Goal: Check status: Check status

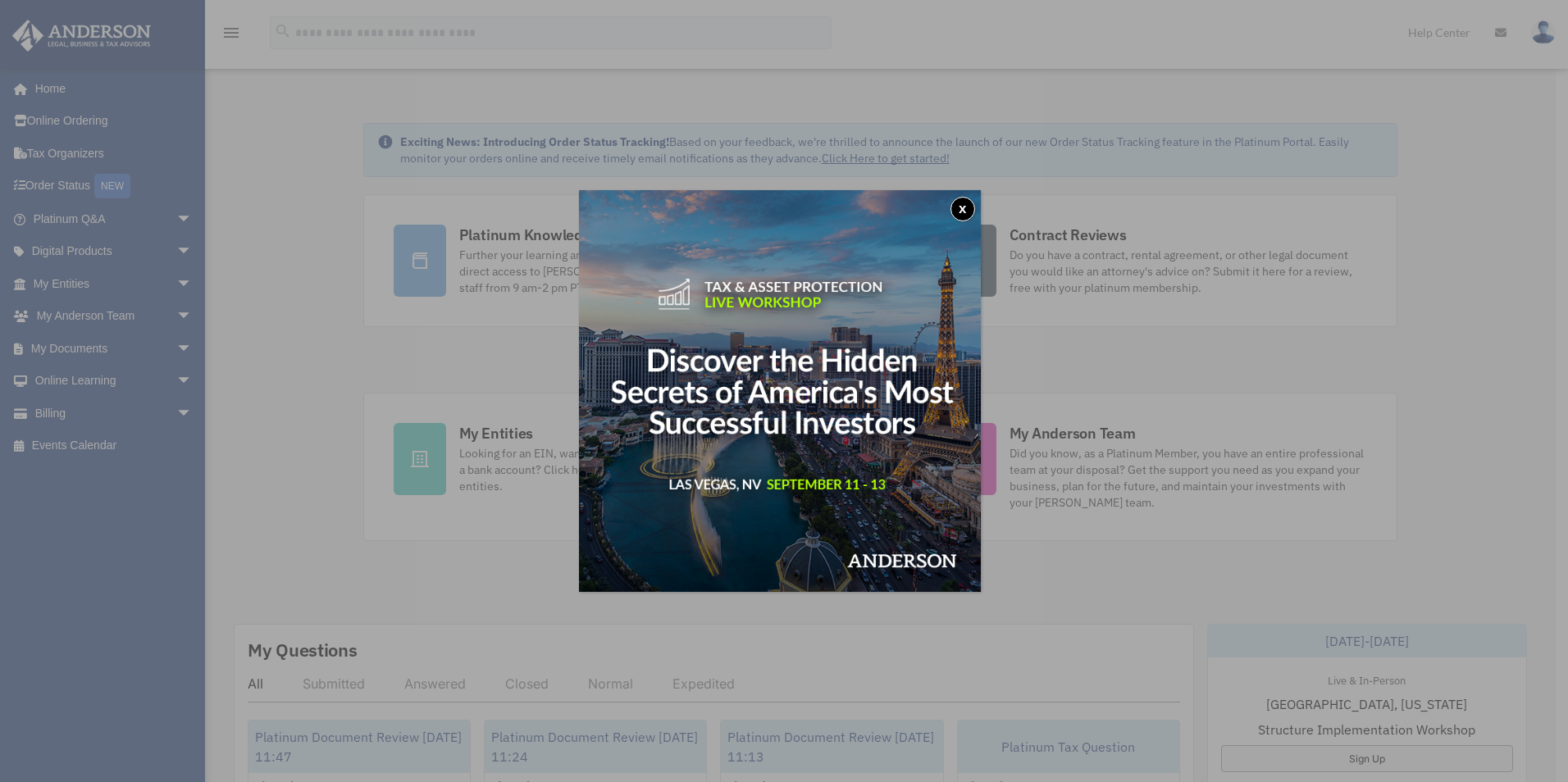
click at [975, 200] on button "x" at bounding box center [962, 209] width 25 height 25
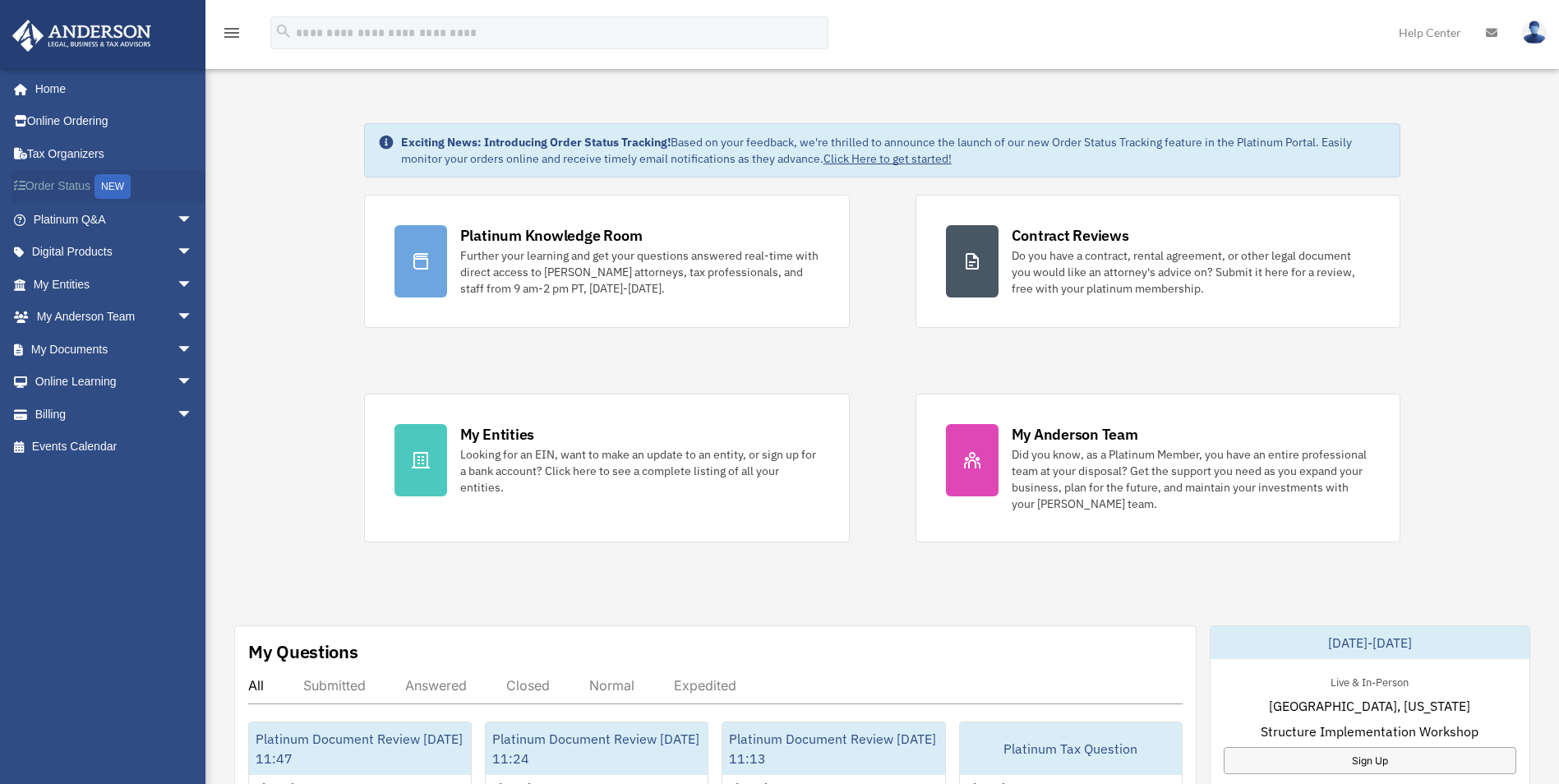
click at [85, 180] on link "Order Status NEW" at bounding box center [115, 187] width 206 height 34
click at [126, 406] on link "Billing arrow_drop_down" at bounding box center [115, 414] width 206 height 33
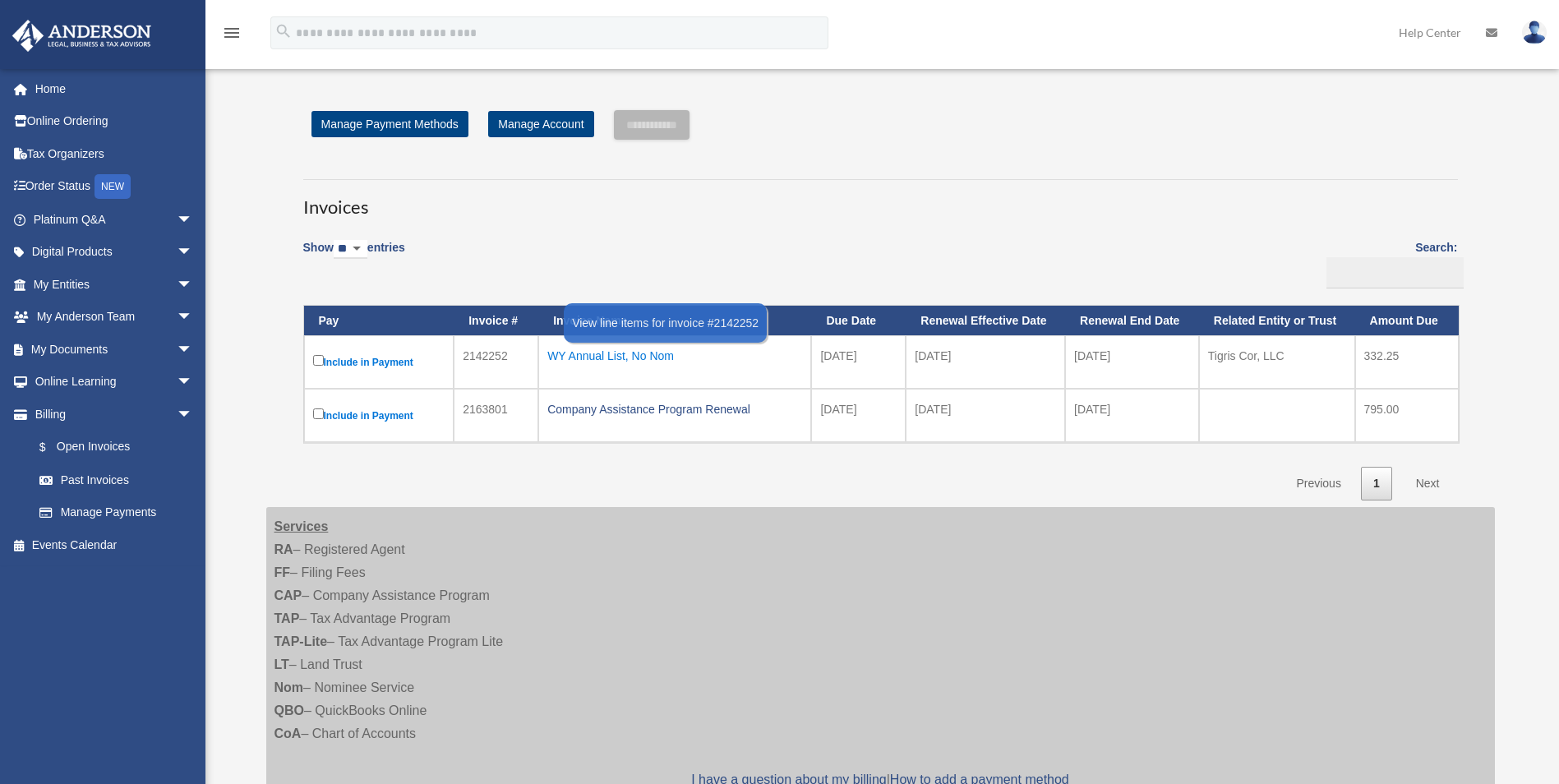
click at [656, 354] on div "WY Annual List, No Nom" at bounding box center [674, 356] width 255 height 23
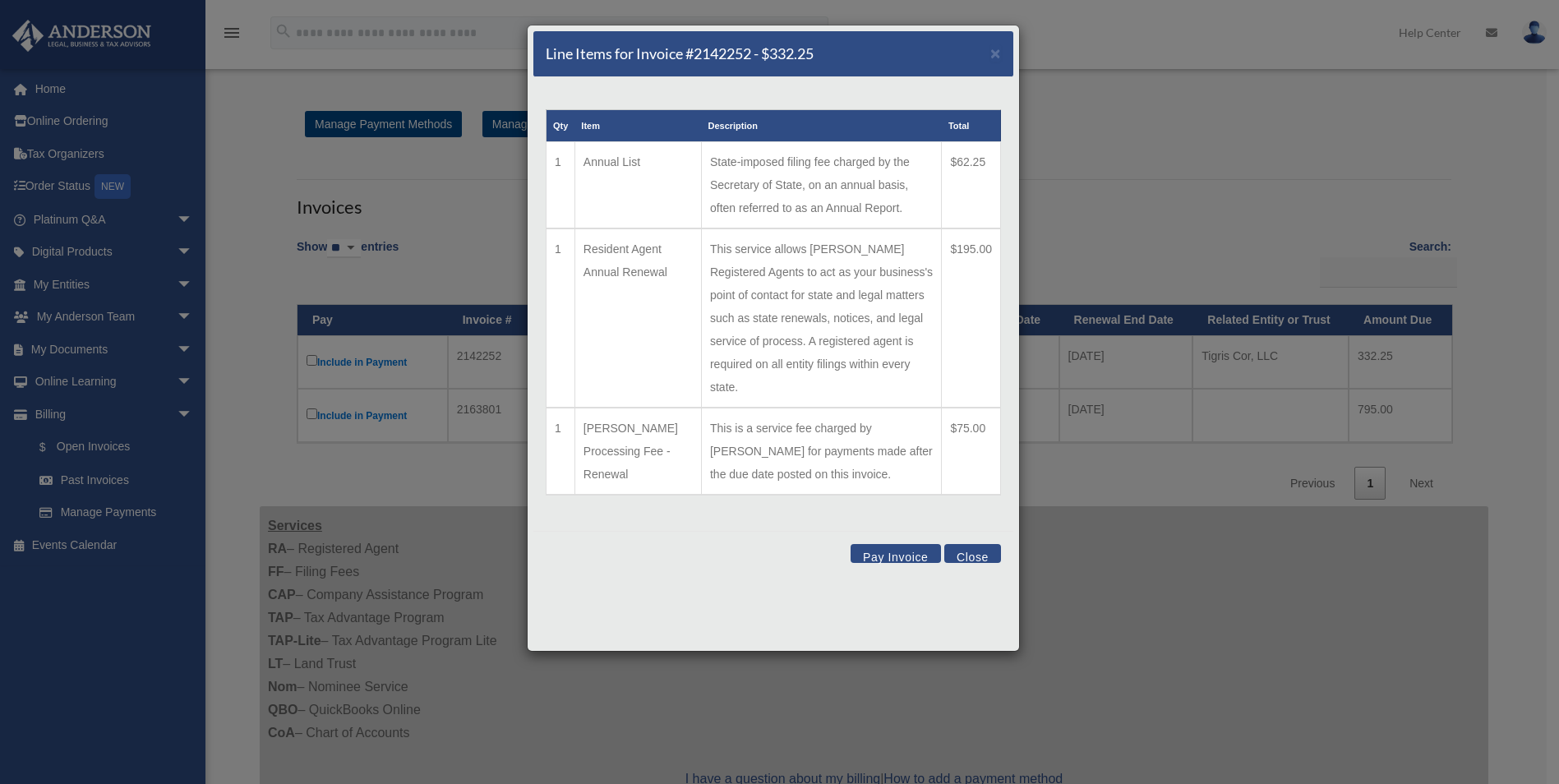
click at [983, 544] on button "Close" at bounding box center [972, 553] width 57 height 19
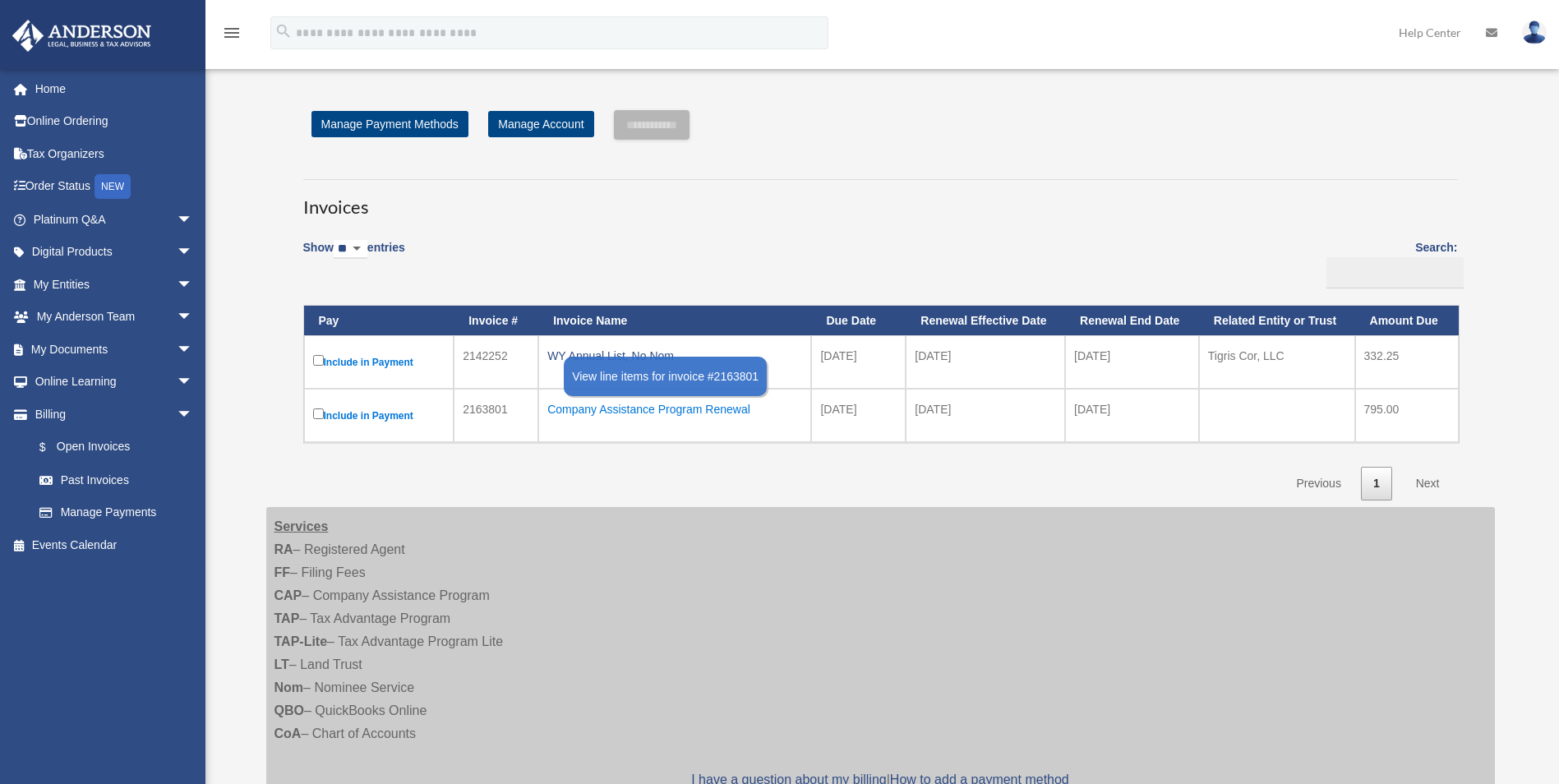
click at [594, 408] on div "Company Assistance Program Renewal" at bounding box center [674, 409] width 255 height 23
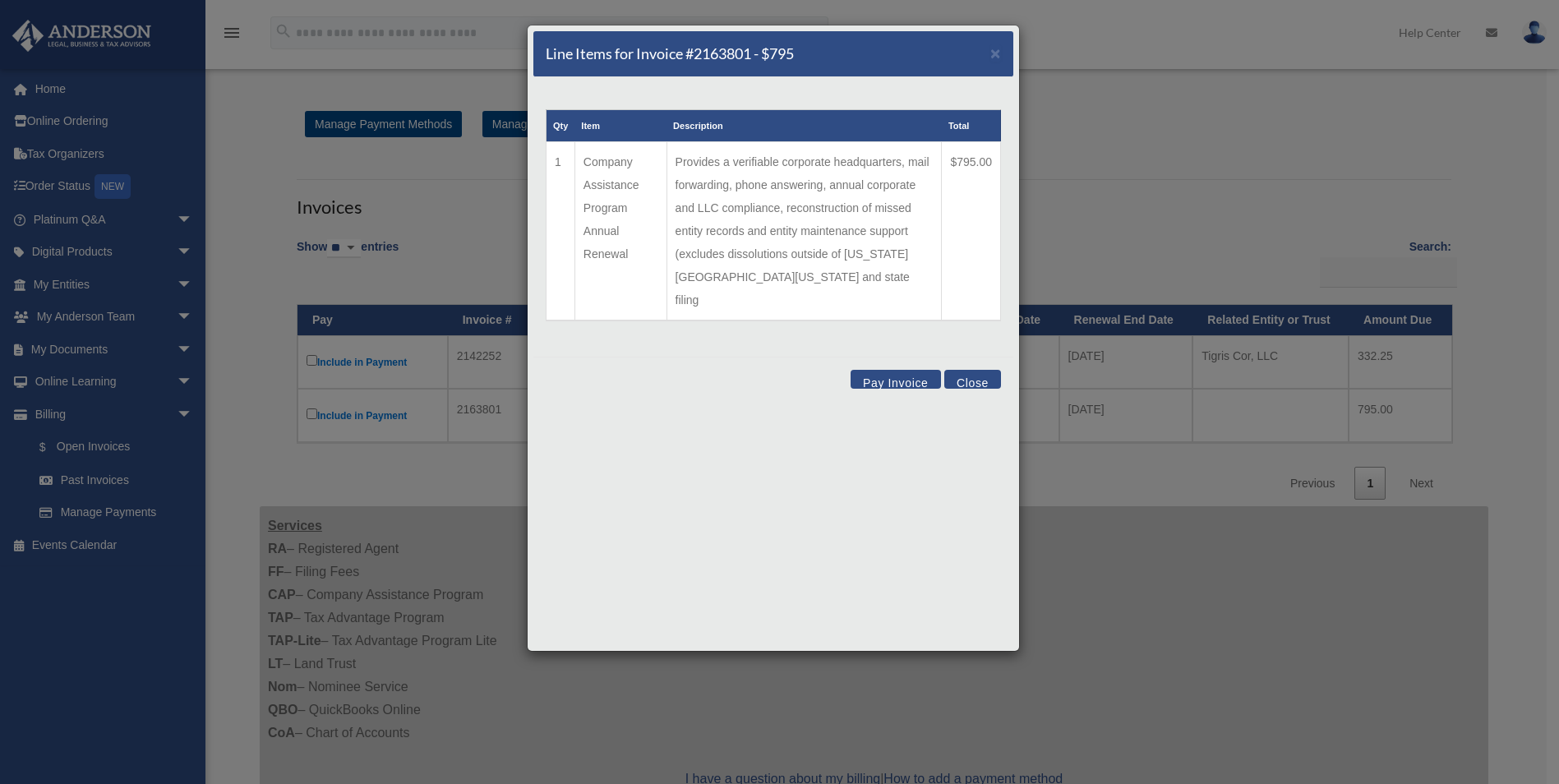
click at [976, 369] on button "Close" at bounding box center [972, 379] width 57 height 19
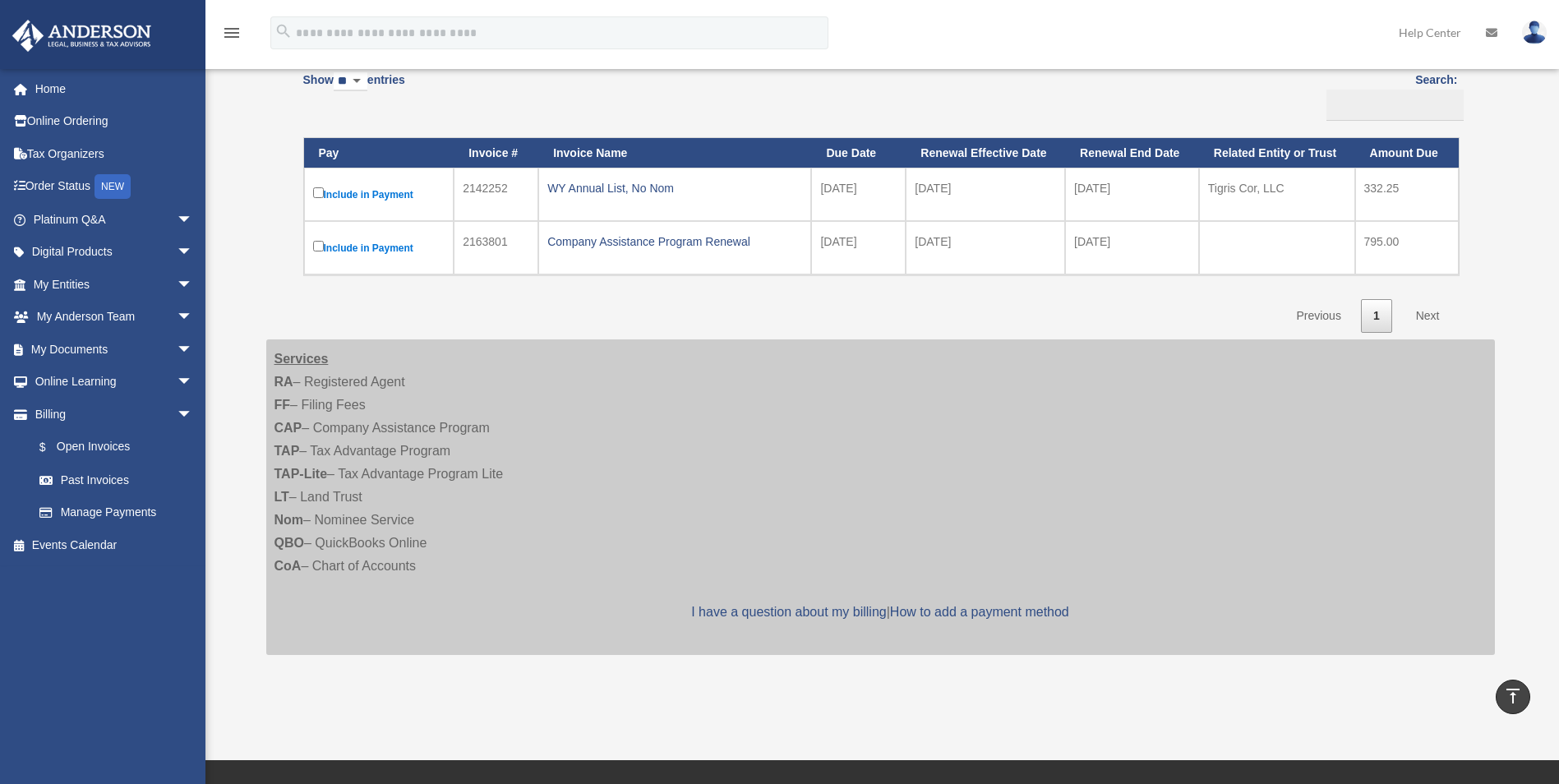
scroll to position [101, 0]
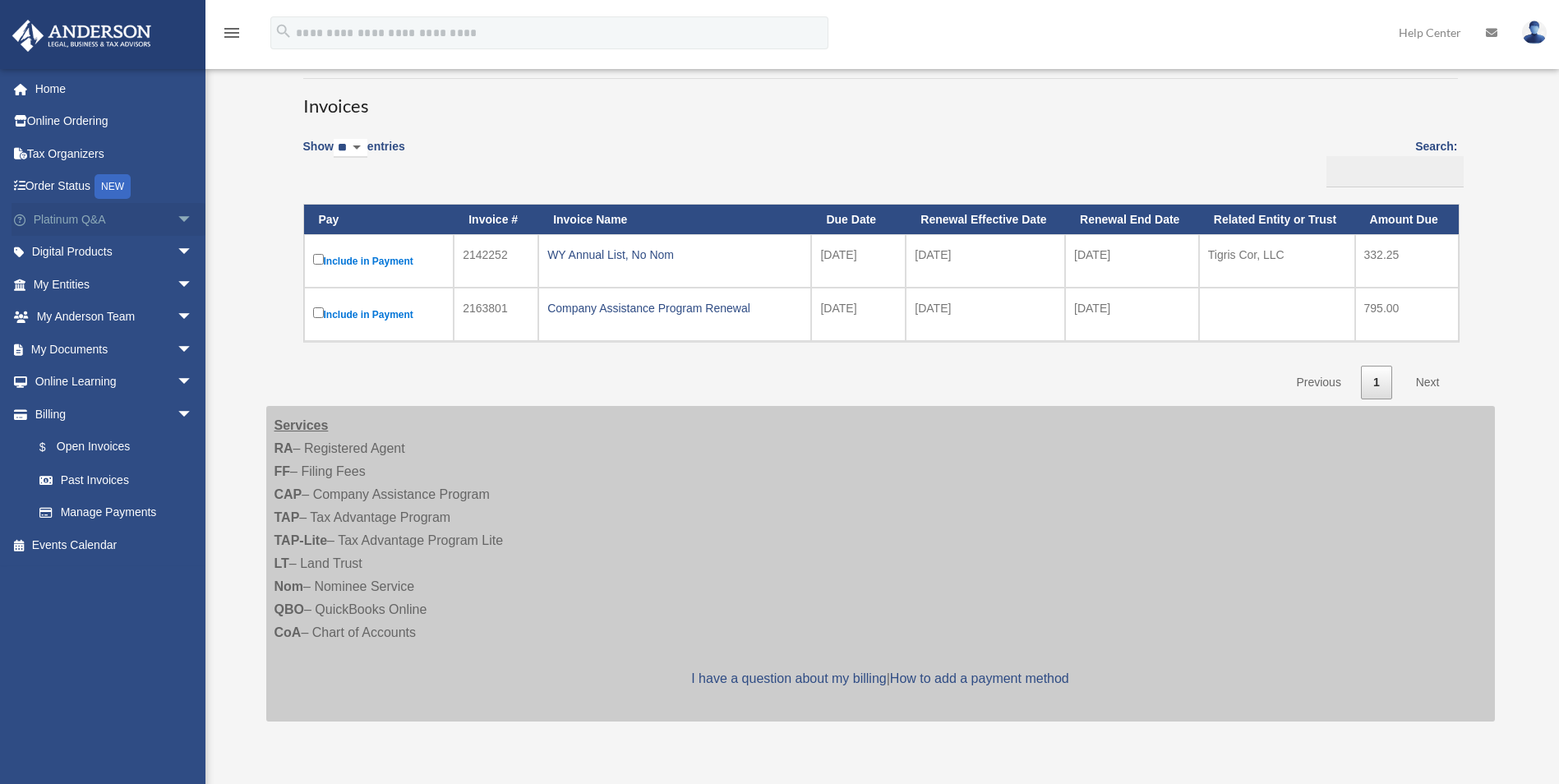
click at [177, 214] on span "arrow_drop_down" at bounding box center [193, 220] width 33 height 34
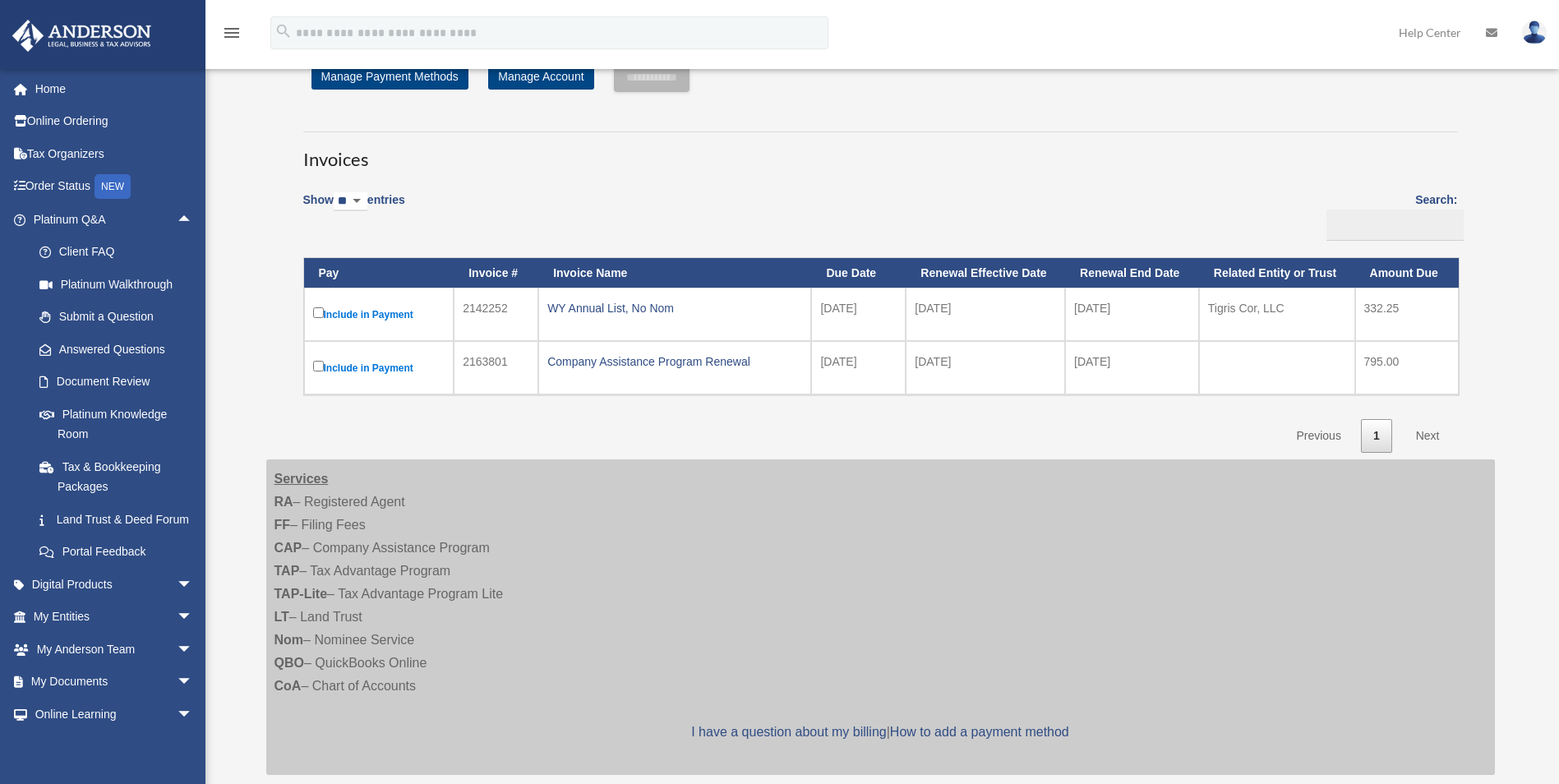
scroll to position [19, 0]
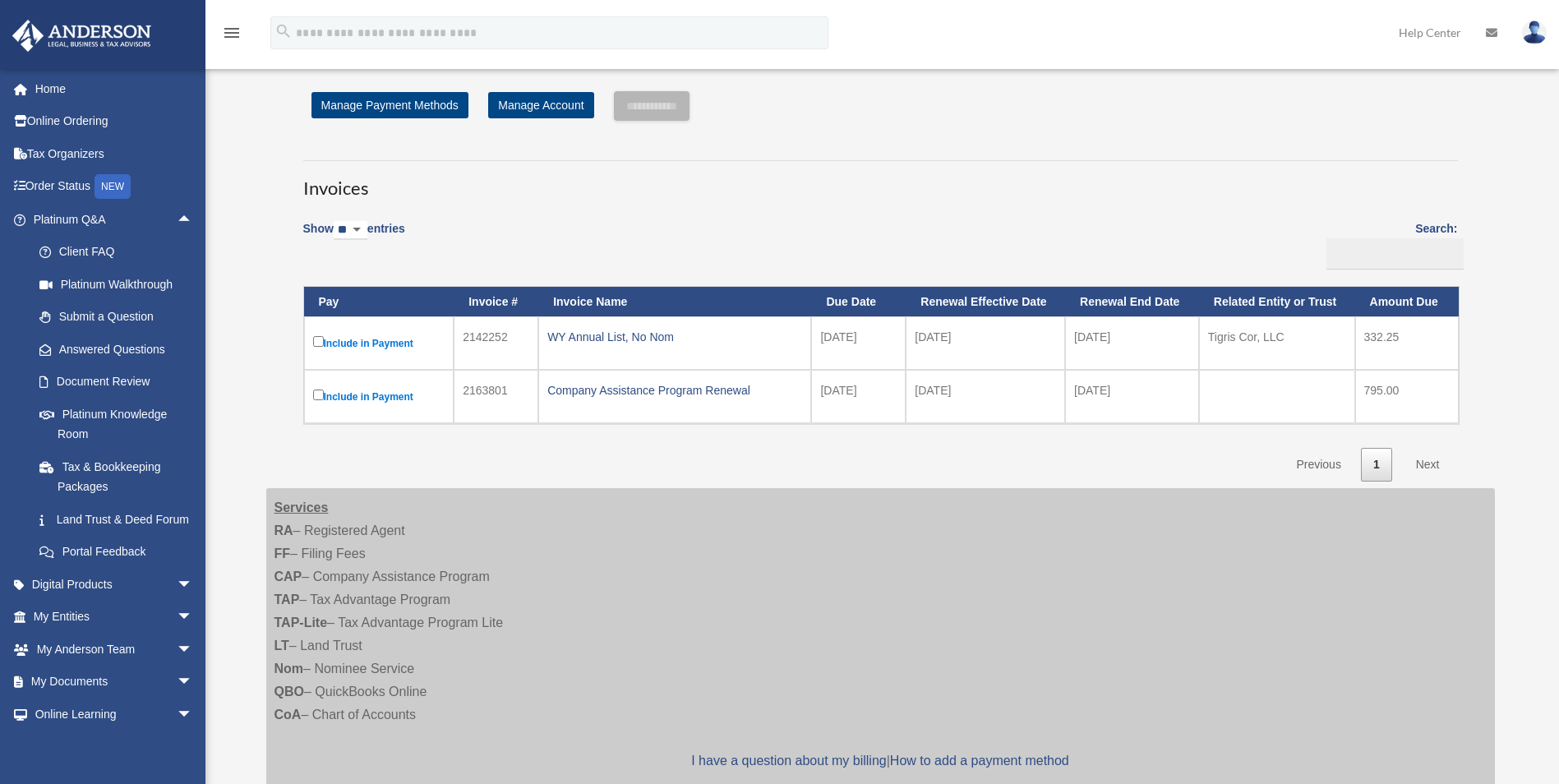
click at [1532, 40] on img at bounding box center [1534, 32] width 25 height 24
click at [1298, 208] on div "Invoices Show ** ** ** *** entries Search: Pay Invoice # Invoice Name Due Date …" at bounding box center [880, 313] width 1179 height 336
click at [1295, 201] on h3 "Invoices" at bounding box center [880, 180] width 1155 height 41
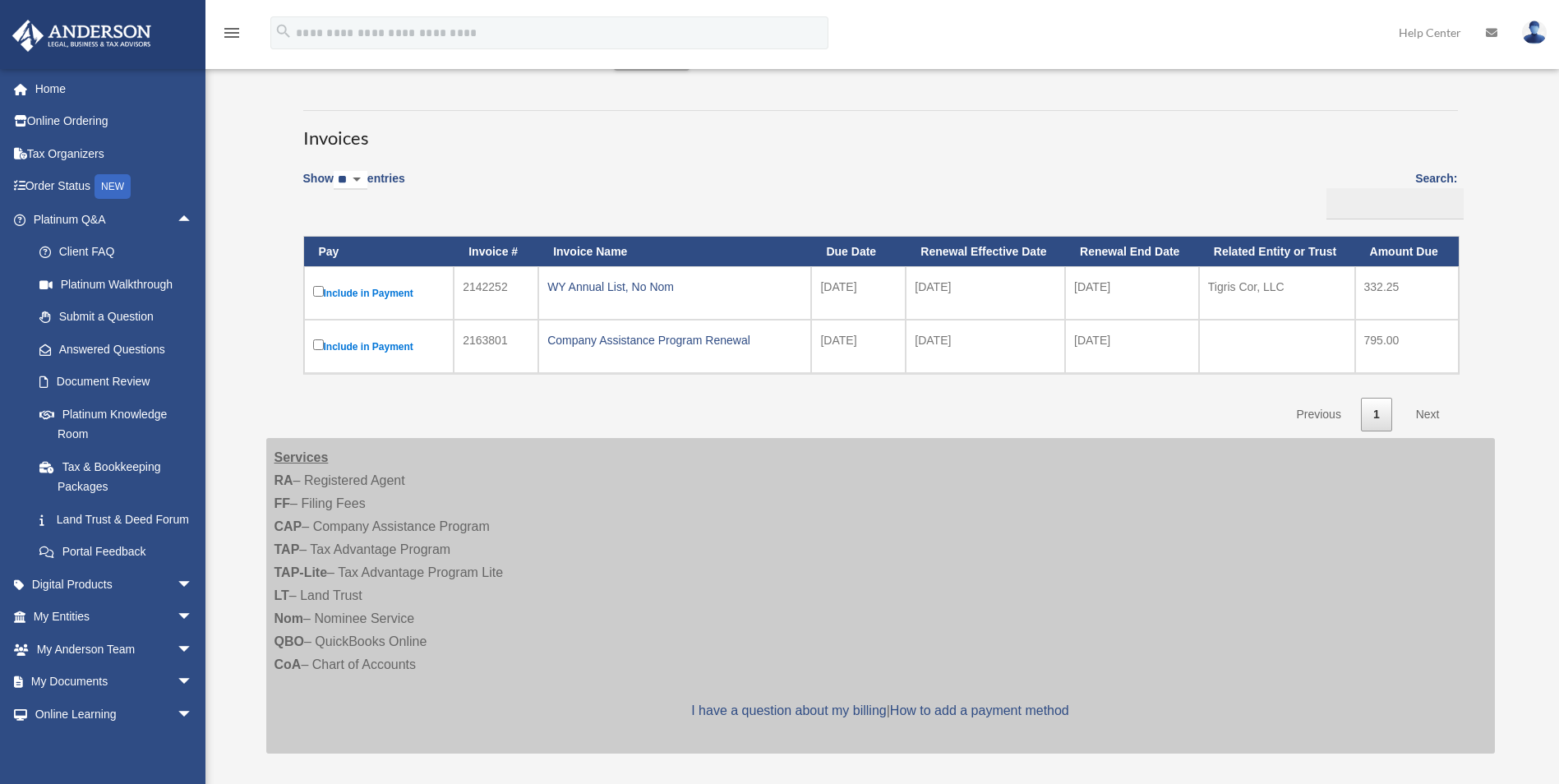
scroll to position [0, 0]
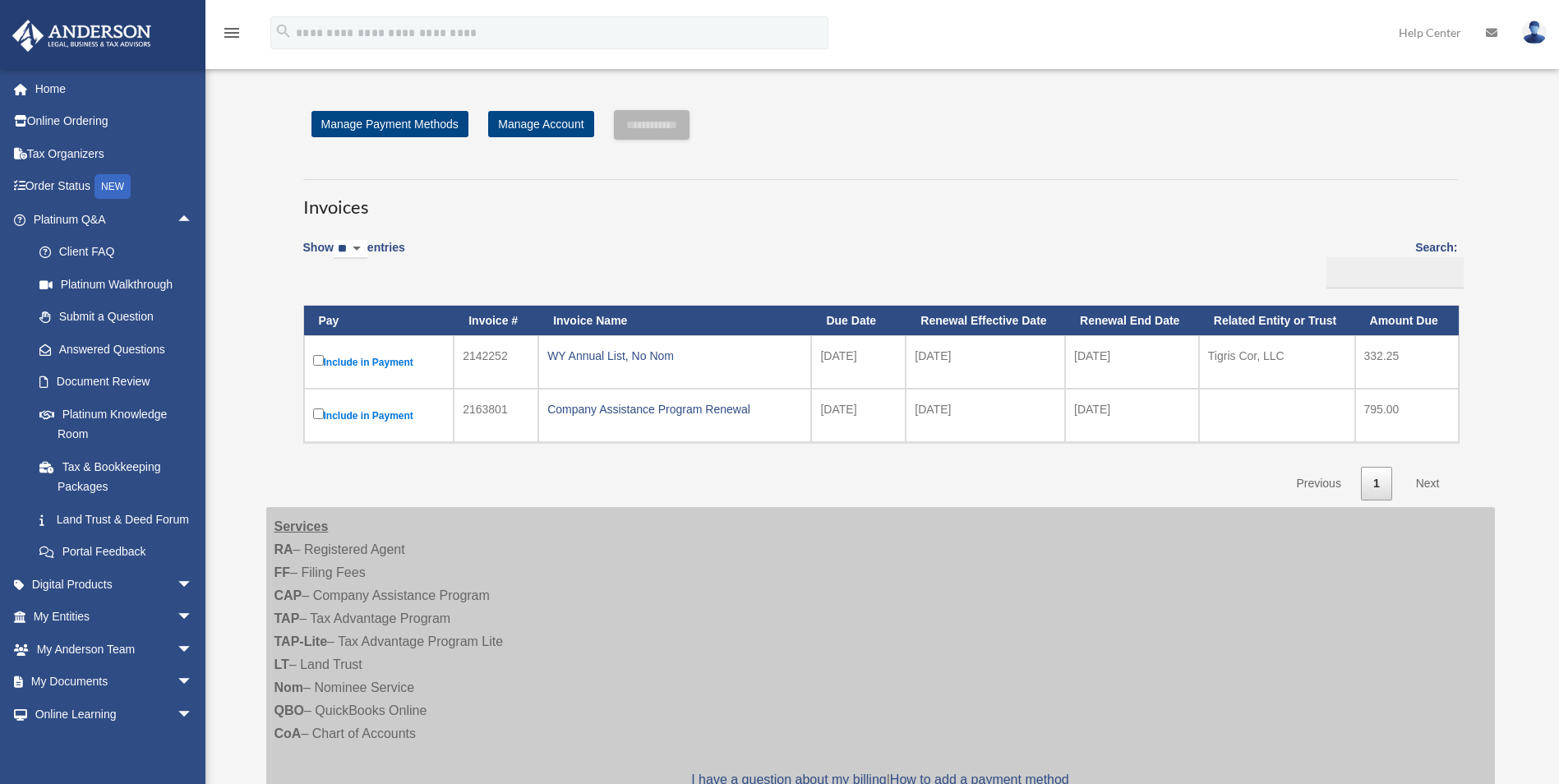
click at [368, 365] on label "Include in Payment" at bounding box center [379, 362] width 132 height 20
click at [1451, 247] on label "Search:" at bounding box center [1389, 263] width 137 height 51
click at [1451, 257] on input "Search:" at bounding box center [1395, 272] width 137 height 31
click at [366, 360] on label "Include in Payment" at bounding box center [379, 362] width 132 height 20
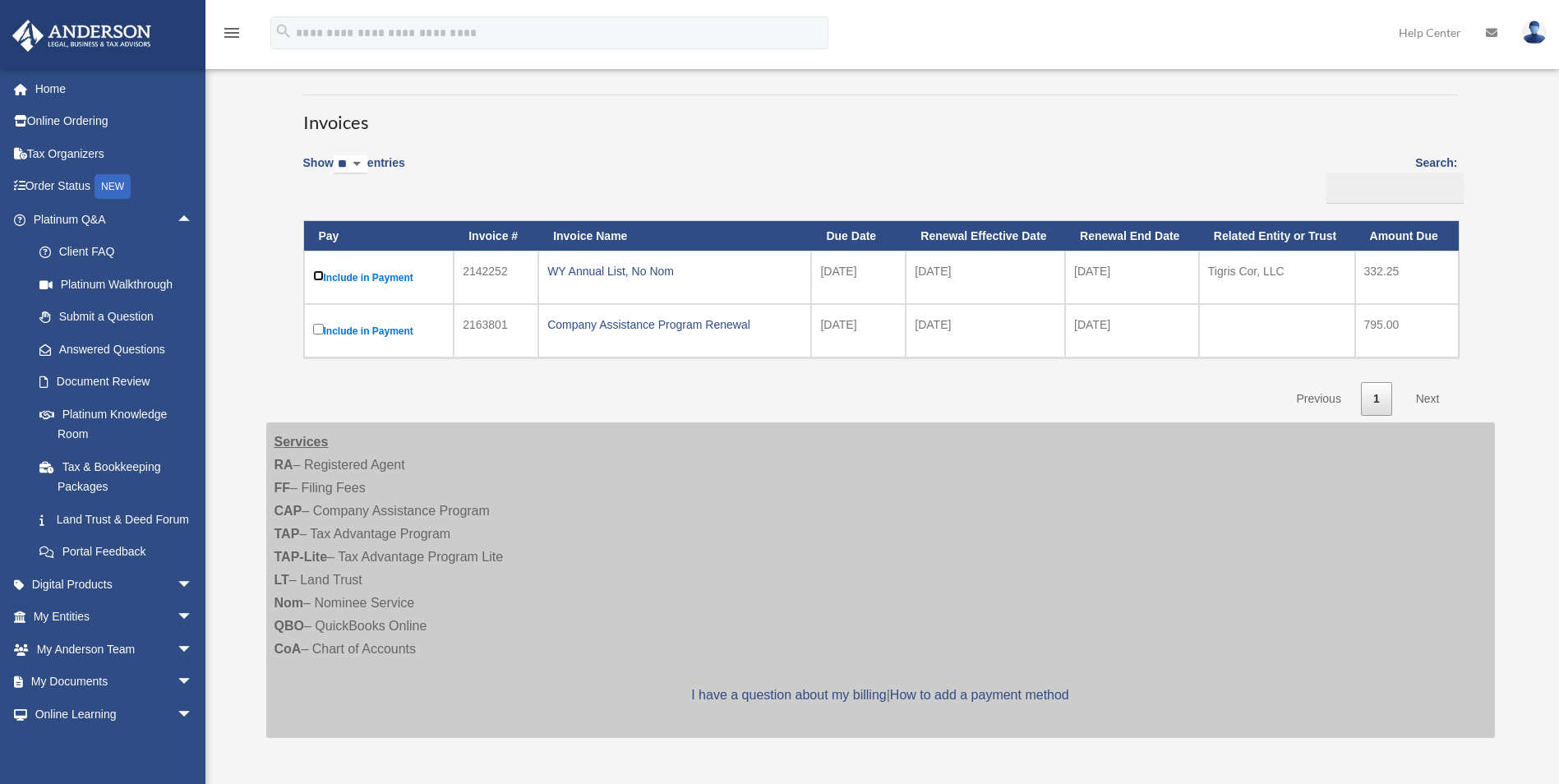
scroll to position [83, 0]
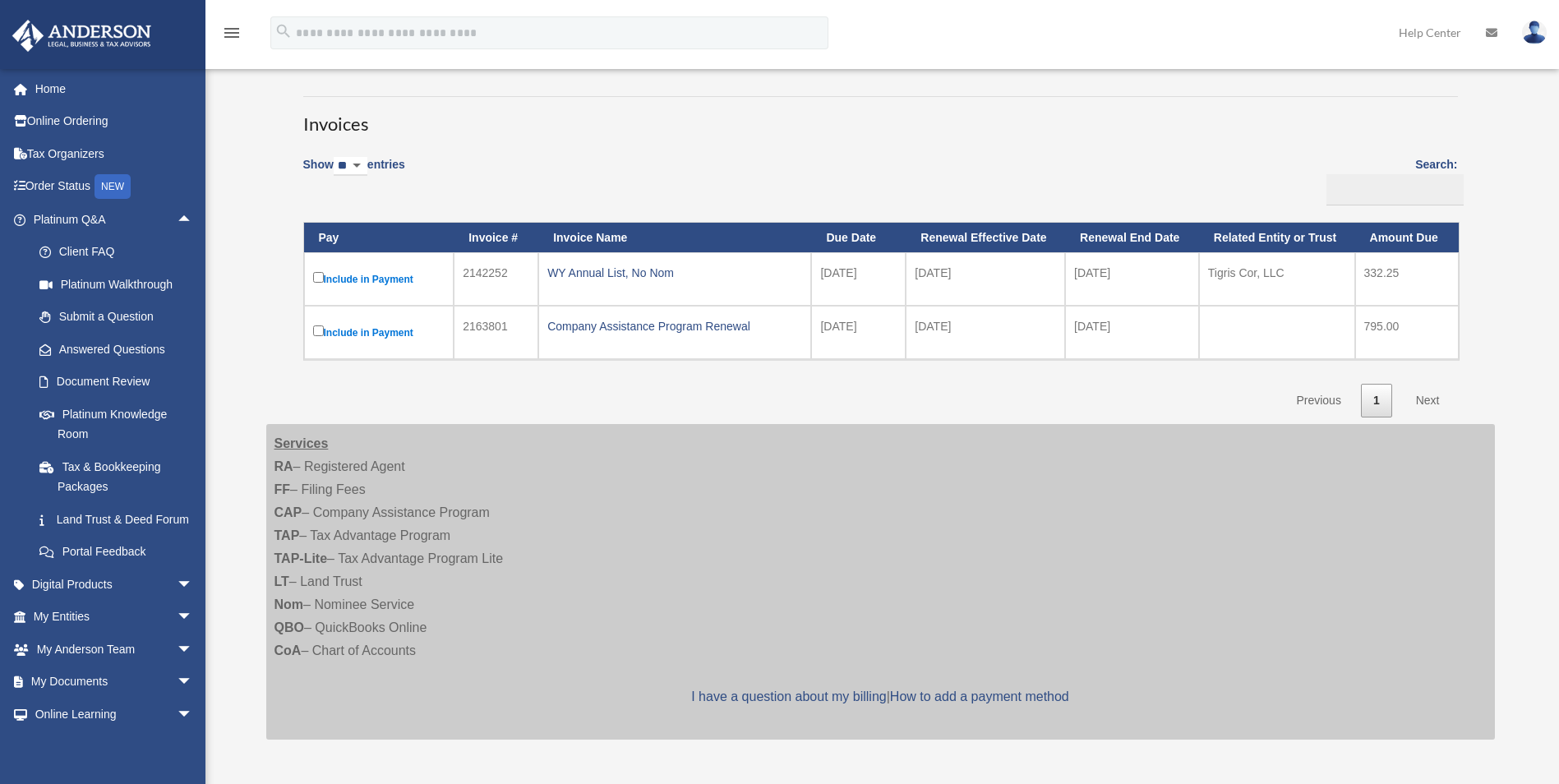
click at [502, 276] on td "2142252" at bounding box center [496, 278] width 84 height 54
click at [444, 272] on label "Include in Payment" at bounding box center [379, 279] width 132 height 20
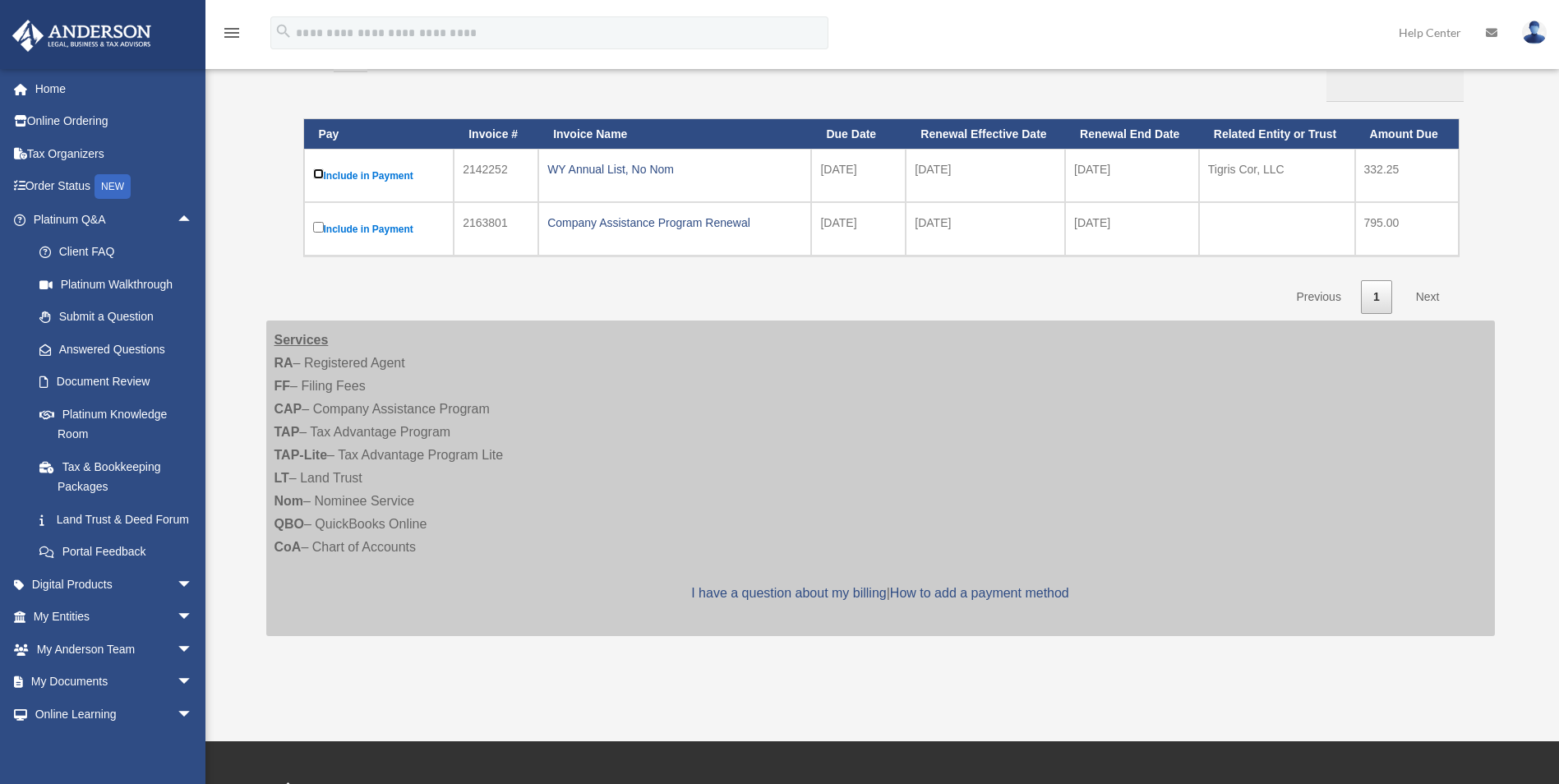
scroll to position [209, 0]
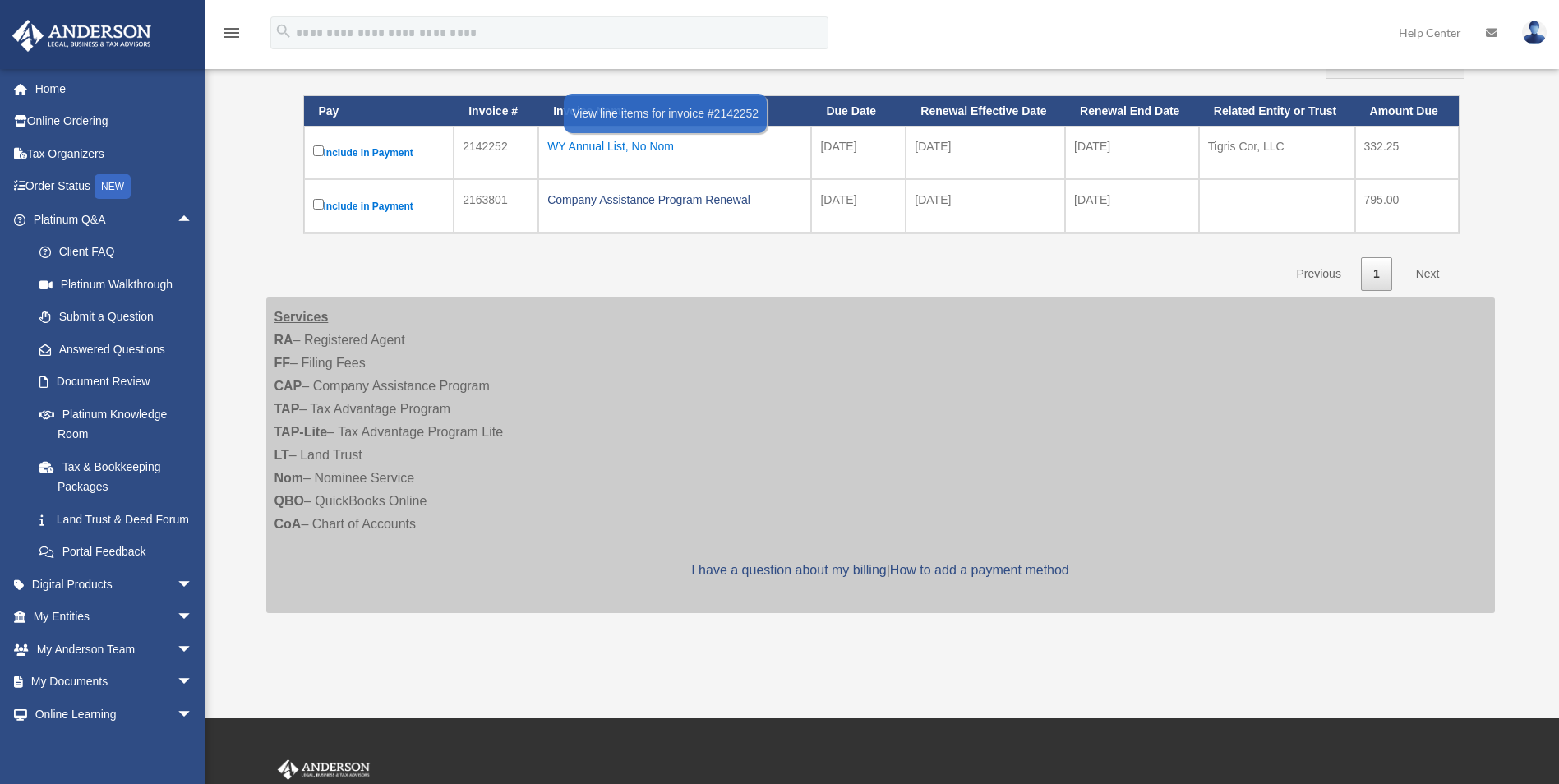
click at [729, 152] on div "WY Annual List, No Nom" at bounding box center [674, 146] width 255 height 23
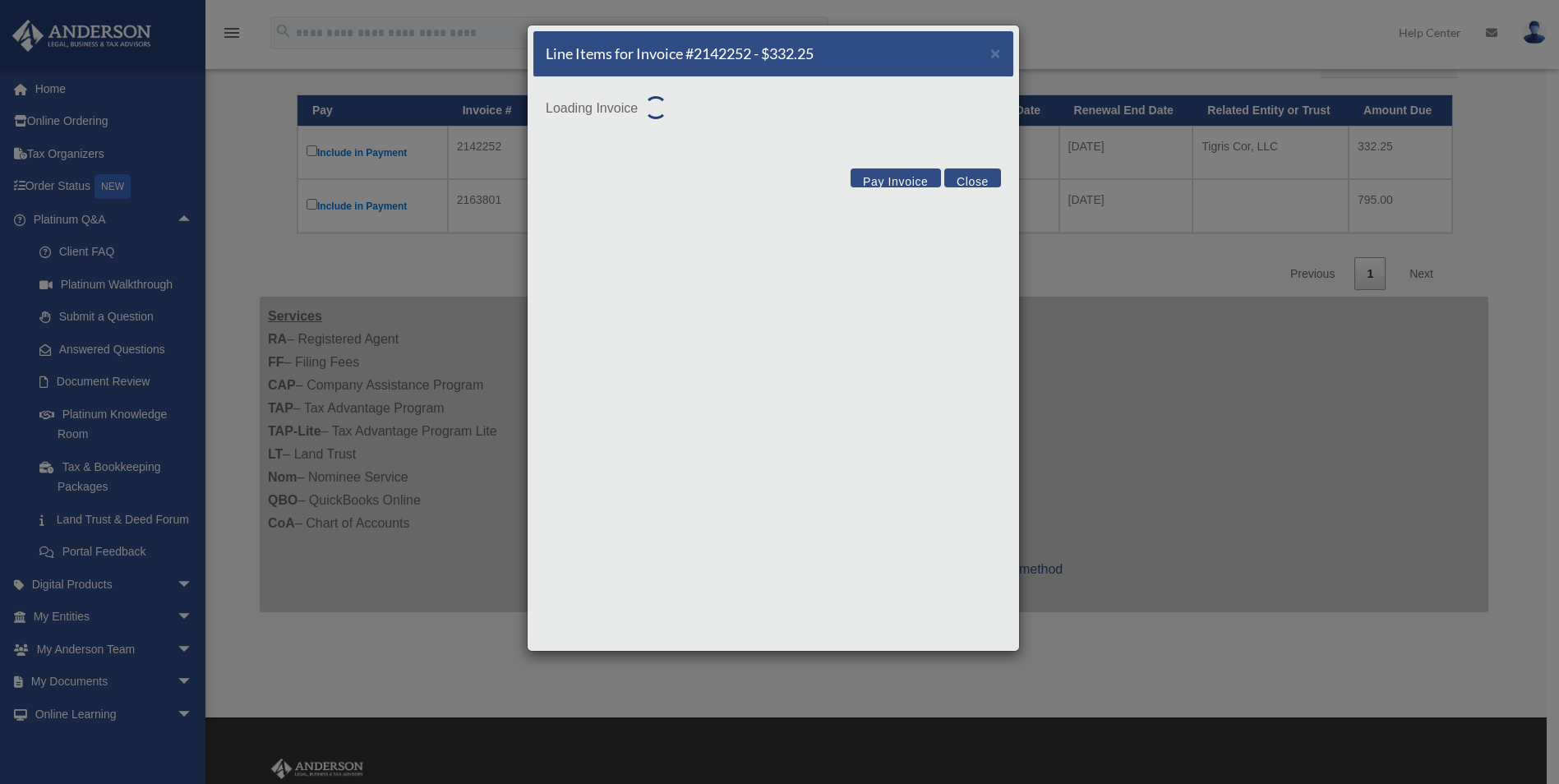
click at [985, 178] on button "Close" at bounding box center [972, 178] width 57 height 19
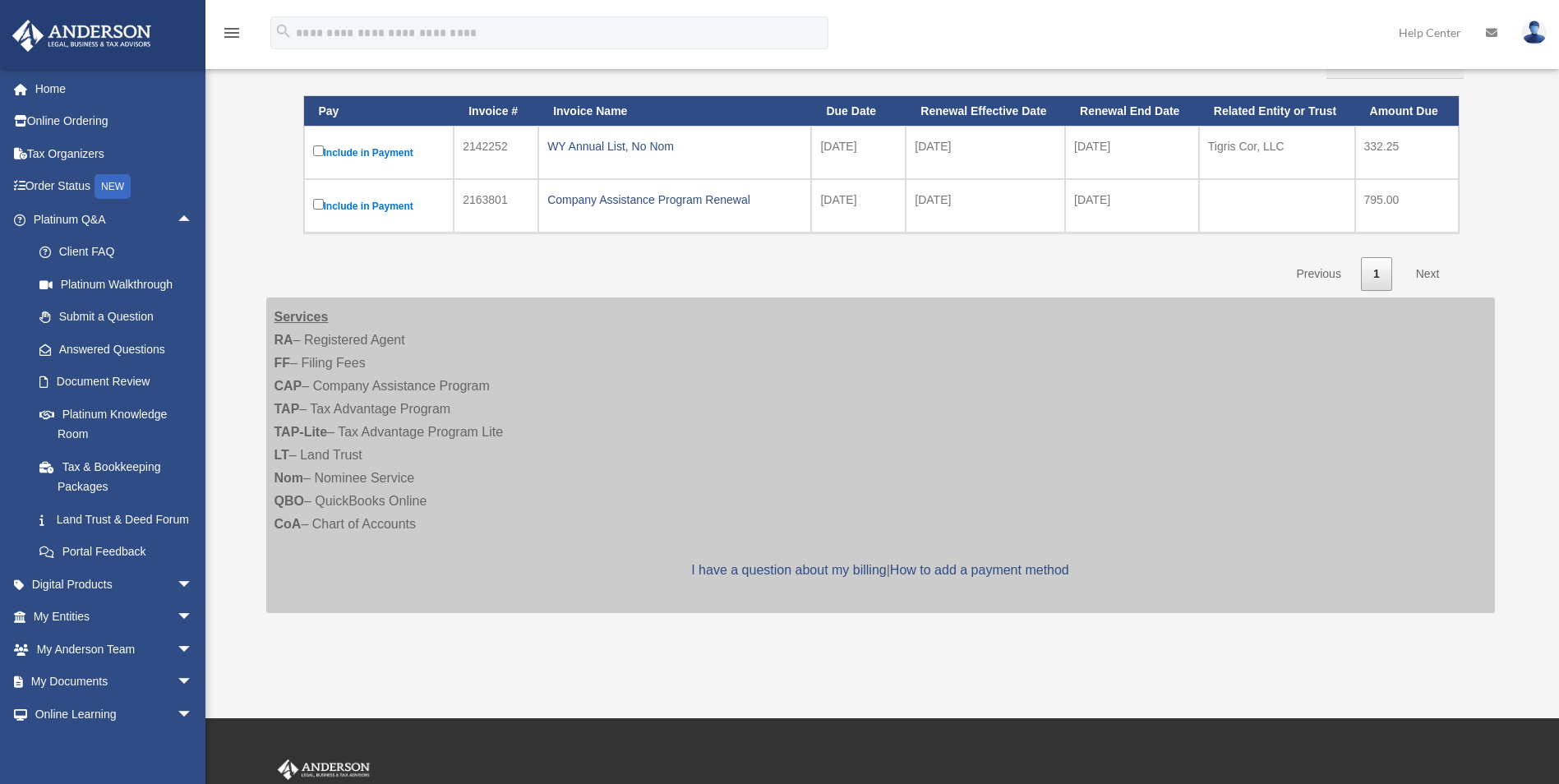
click at [392, 163] on label "Include in Payment" at bounding box center [379, 152] width 132 height 20
drag, startPoint x: 336, startPoint y: 321, endPoint x: 255, endPoint y: 315, distance: 81.2
click at [255, 315] on div "**********" at bounding box center [880, 268] width 1253 height 775
click at [639, 281] on div "Show ** ** ** *** entries Search: Pay Invoice # Invoice Name Due Date Renewal E…" at bounding box center [880, 155] width 1155 height 272
click at [1166, 50] on div "menu search Site Menu add pryordar@outlook.com My Profile Reset Password Logout…" at bounding box center [779, 40] width 1534 height 56
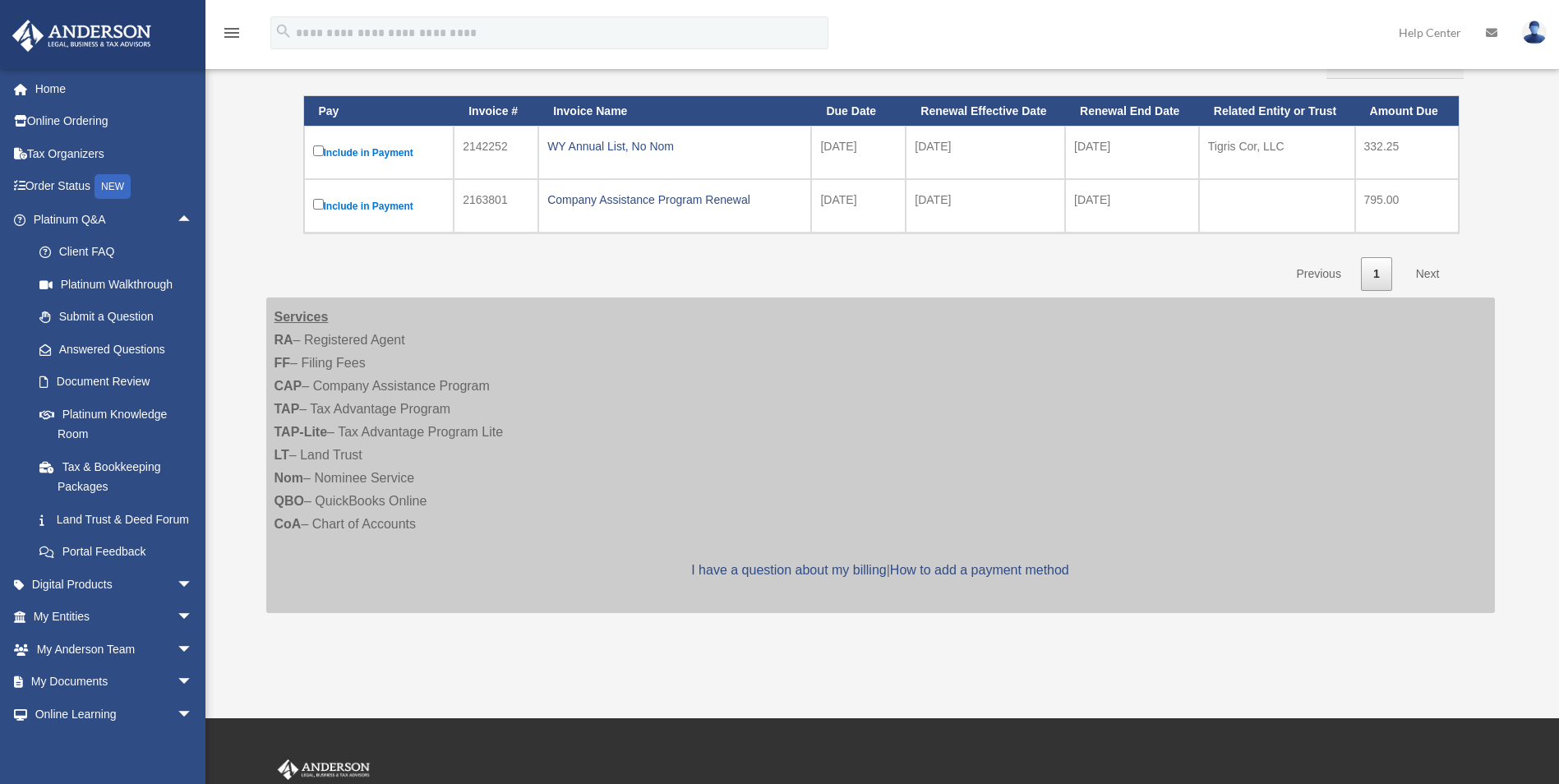
click at [375, 147] on label "Include in Payment" at bounding box center [379, 152] width 132 height 20
click at [387, 155] on label "Include in Payment" at bounding box center [379, 152] width 132 height 20
click at [381, 154] on label "Include in Payment" at bounding box center [379, 152] width 132 height 20
drag, startPoint x: 1558, startPoint y: 189, endPoint x: 1557, endPoint y: 118, distance: 71.0
click at [1557, 118] on div "Open Invoices pryordar@outlook.com Sign Out pryordar@outlook.com Home Online Or…" at bounding box center [779, 254] width 1559 height 803
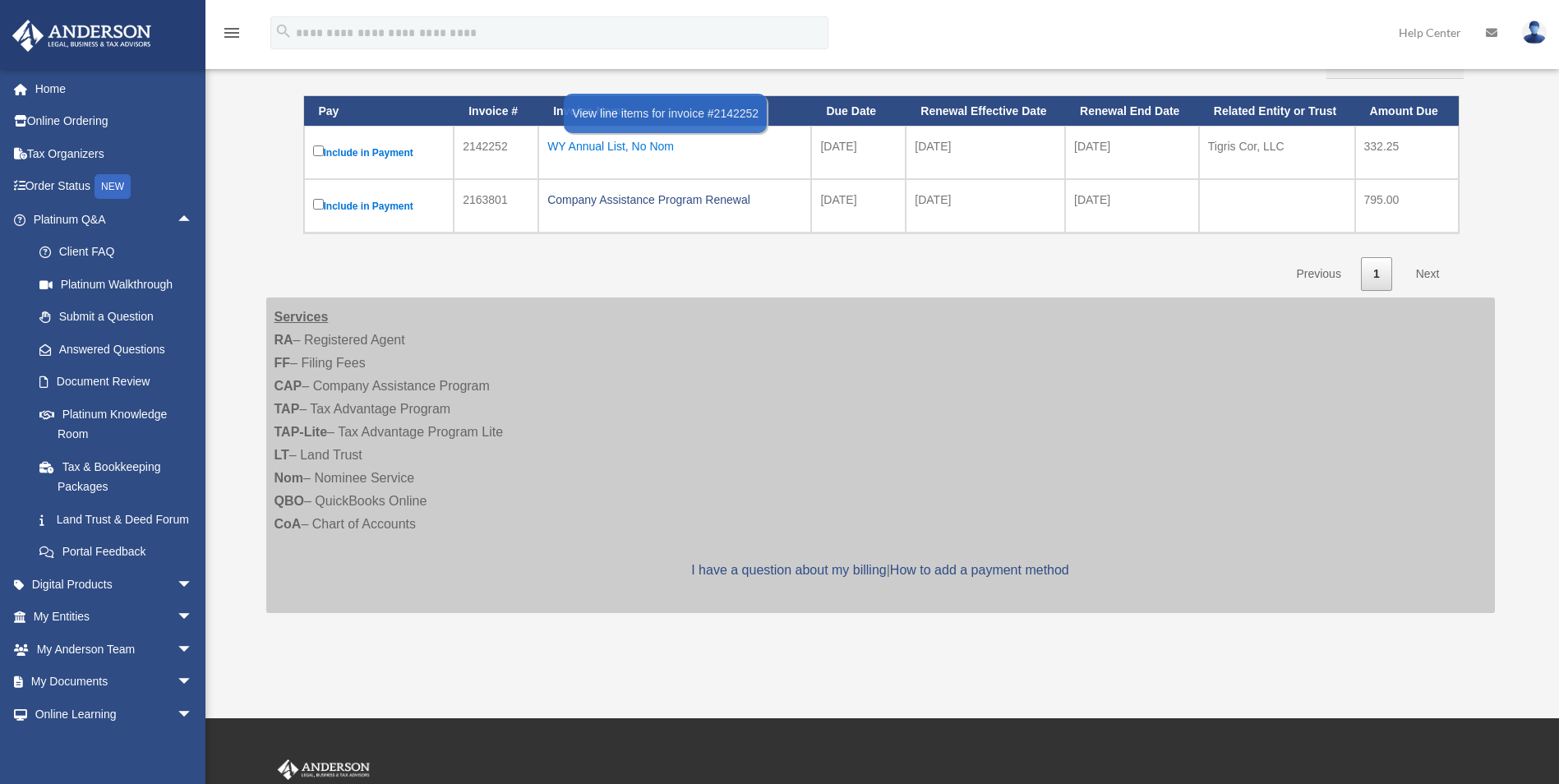
click at [652, 150] on div "WY Annual List, No Nom" at bounding box center [674, 146] width 255 height 23
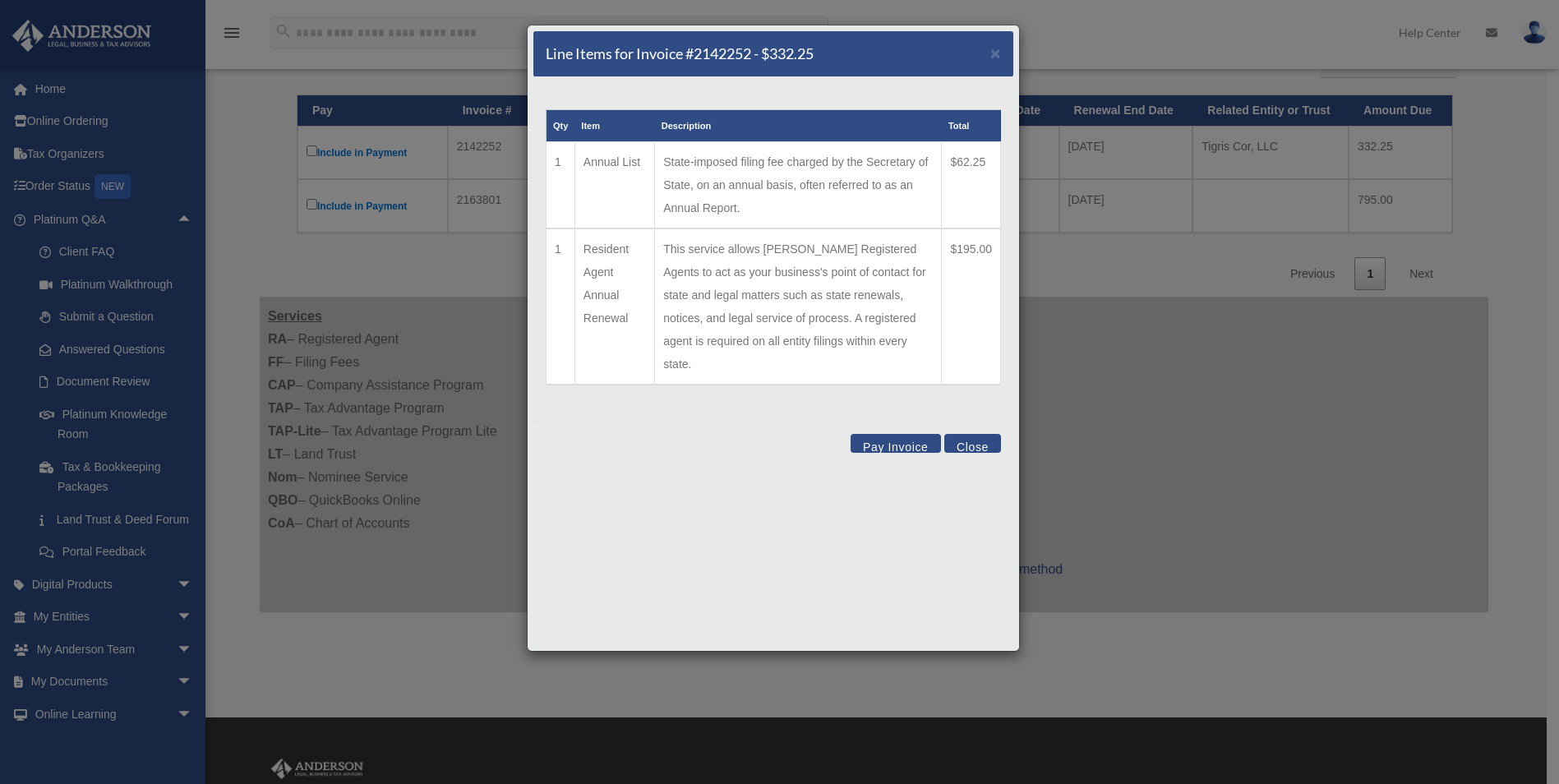
drag, startPoint x: 975, startPoint y: 173, endPoint x: 986, endPoint y: 160, distance: 17.0
click at [983, 163] on td "$62.25" at bounding box center [972, 186] width 60 height 87
click at [1006, 367] on div "Qty Item Description Total 1 Annual List State-imposed filing fee charged by th…" at bounding box center [774, 249] width 480 height 344
click at [964, 589] on div "Line Items for Invoice #2142252 - $332.25 × Qty Item Description Total 1 Annual…" at bounding box center [773, 338] width 493 height 627
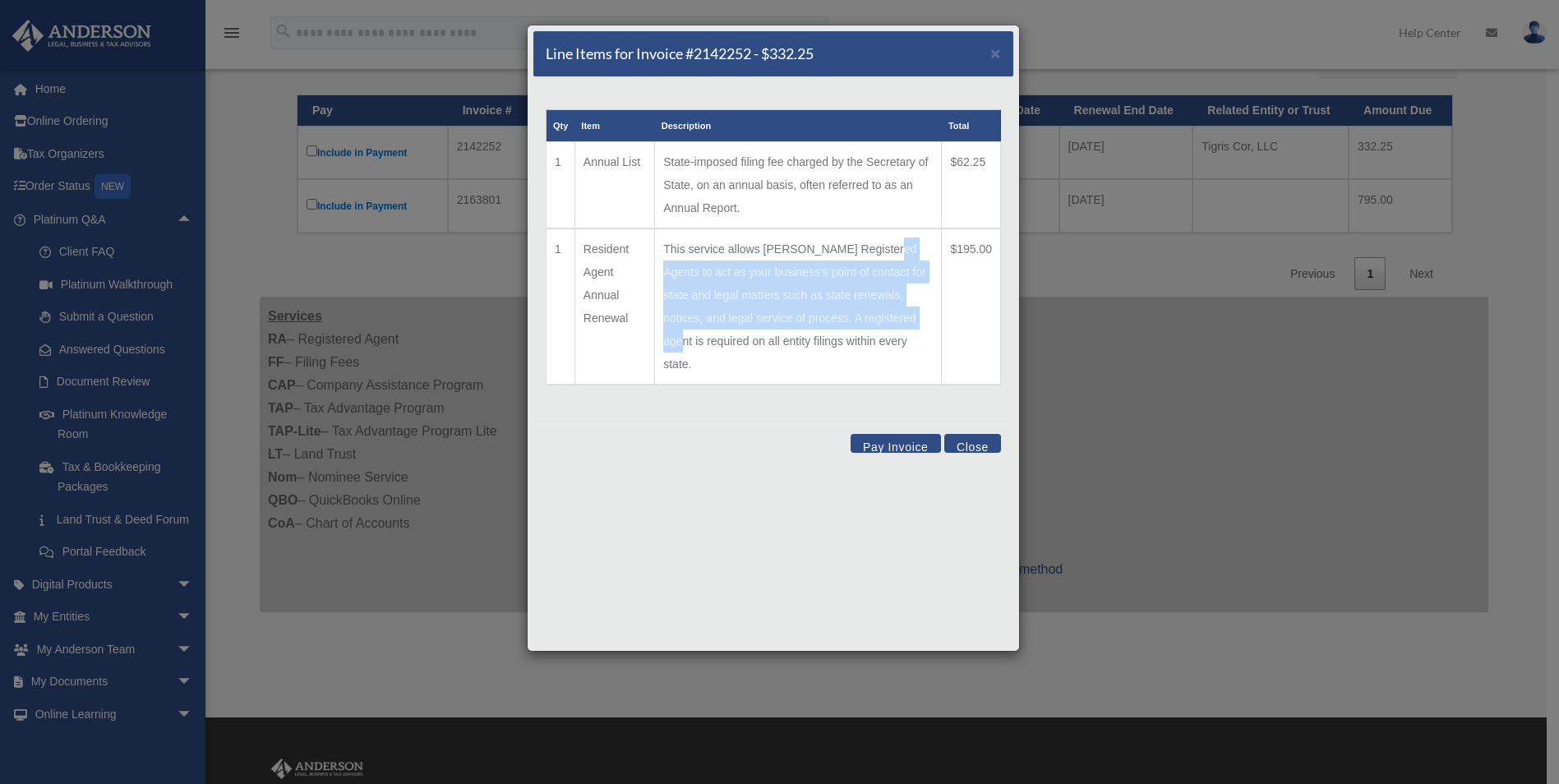
drag, startPoint x: 891, startPoint y: 302, endPoint x: 880, endPoint y: 223, distance: 79.8
click at [880, 223] on table "Qty Item Description Total 1 Annual List State-imposed filing fee charged by th…" at bounding box center [773, 247] width 456 height 276
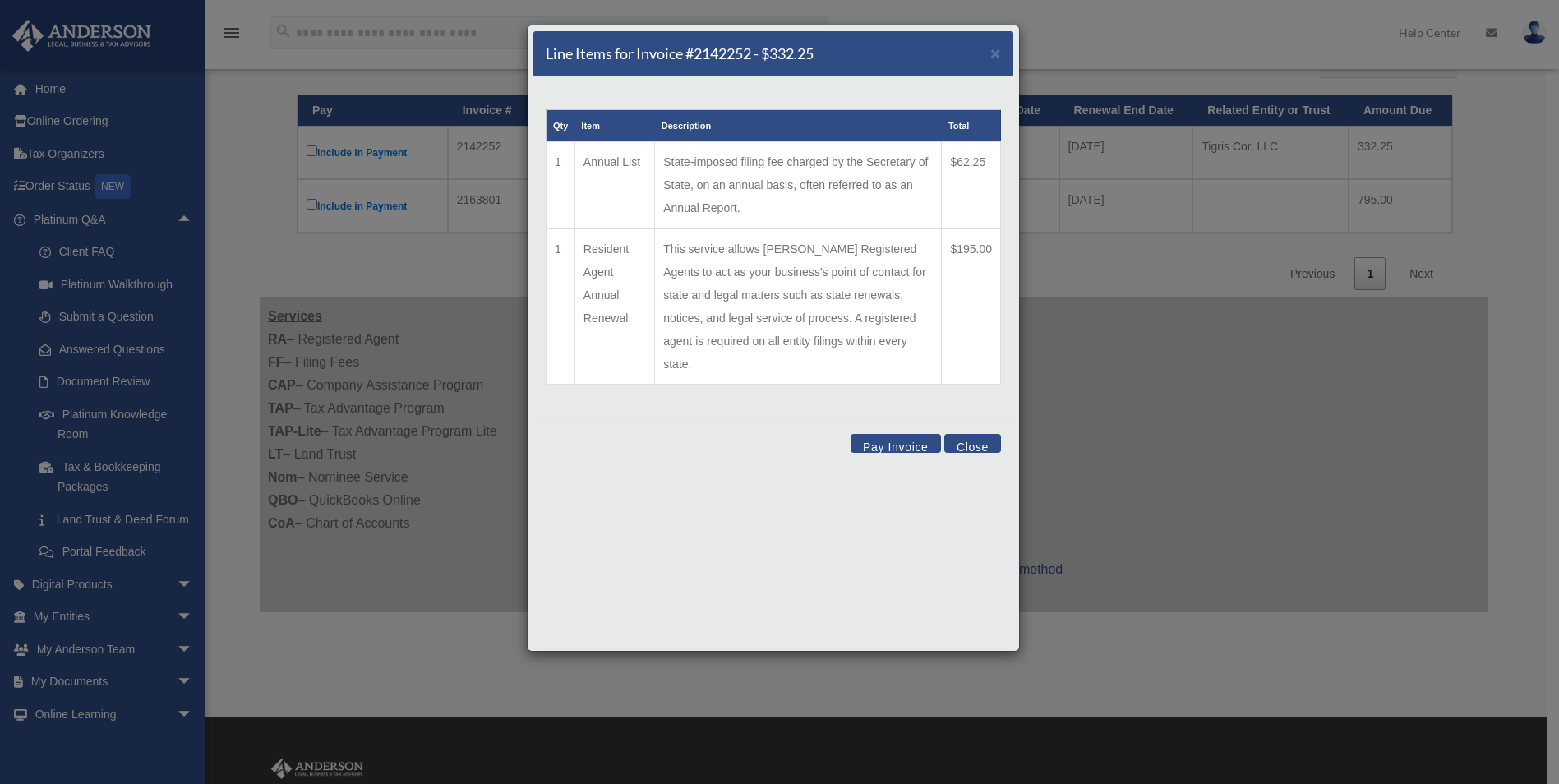
click at [621, 226] on td "Annual List" at bounding box center [615, 186] width 80 height 87
drag, startPoint x: 764, startPoint y: 306, endPoint x: 941, endPoint y: 111, distance: 263.4
click at [765, 305] on td "This service allows Anderson Registered Agents to act as your business's point …" at bounding box center [798, 306] width 287 height 156
drag, startPoint x: 897, startPoint y: 346, endPoint x: 884, endPoint y: 382, distance: 38.3
click at [887, 374] on div "Qty Item Description Total 1 Annual List State-imposed filing fee charged by th…" at bounding box center [774, 249] width 480 height 344
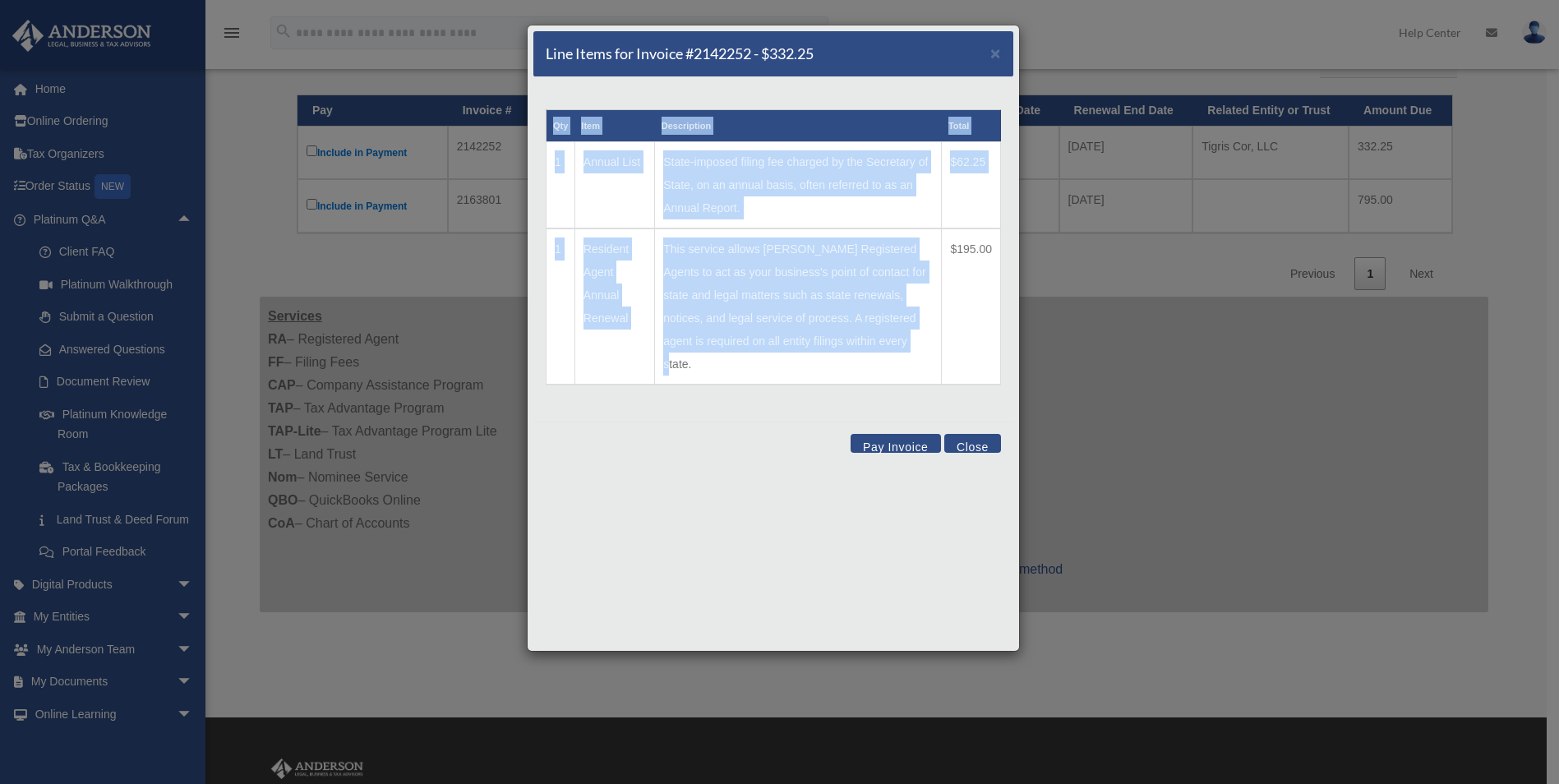
drag, startPoint x: 884, startPoint y: 382, endPoint x: 977, endPoint y: 418, distance: 99.7
click at [977, 434] on button "Close" at bounding box center [972, 444] width 57 height 19
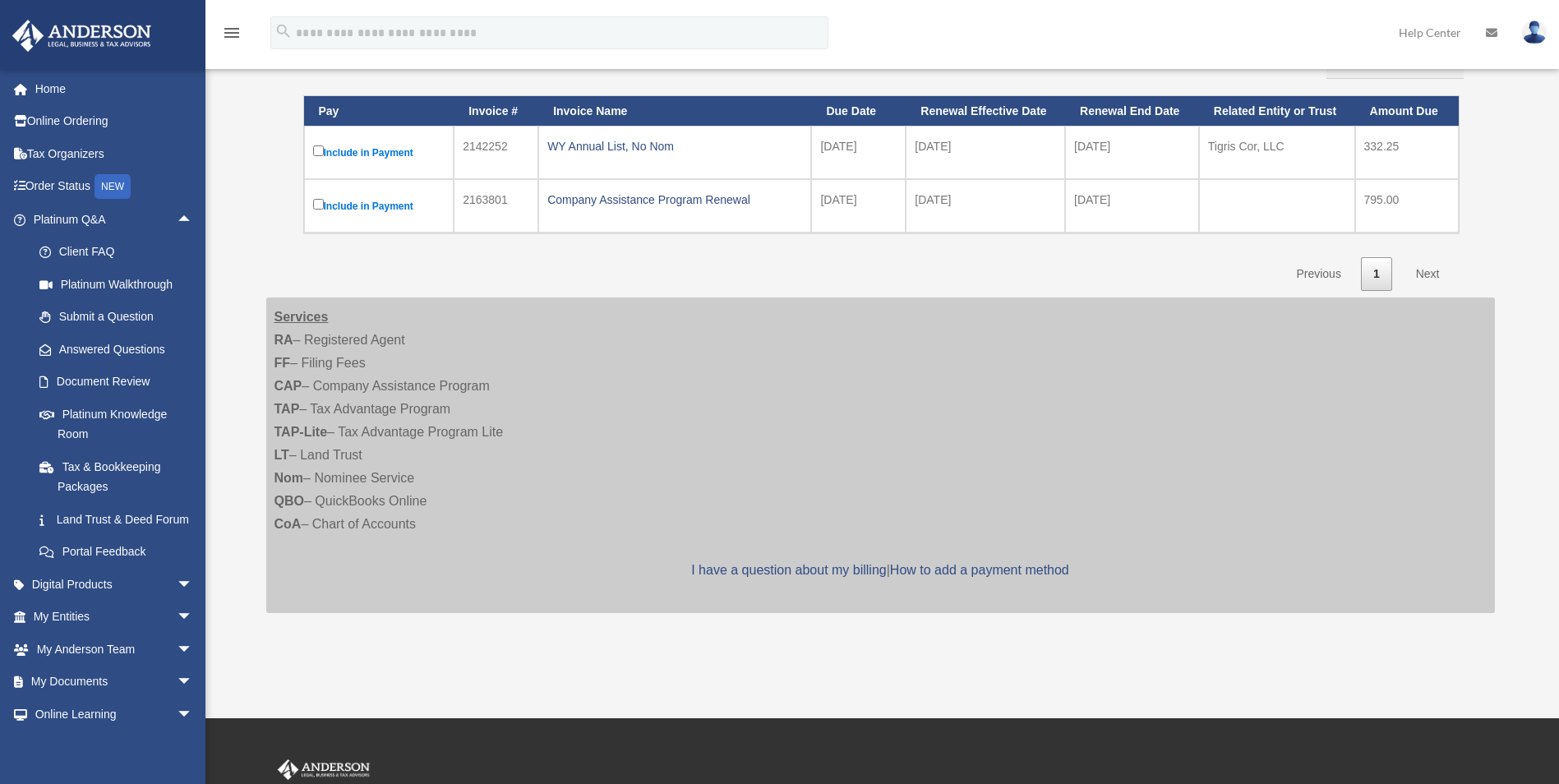
click at [607, 255] on div "Show ** ** ** *** entries Search: Pay Invoice # Invoice Name Due Date Renewal E…" at bounding box center [880, 155] width 1155 height 272
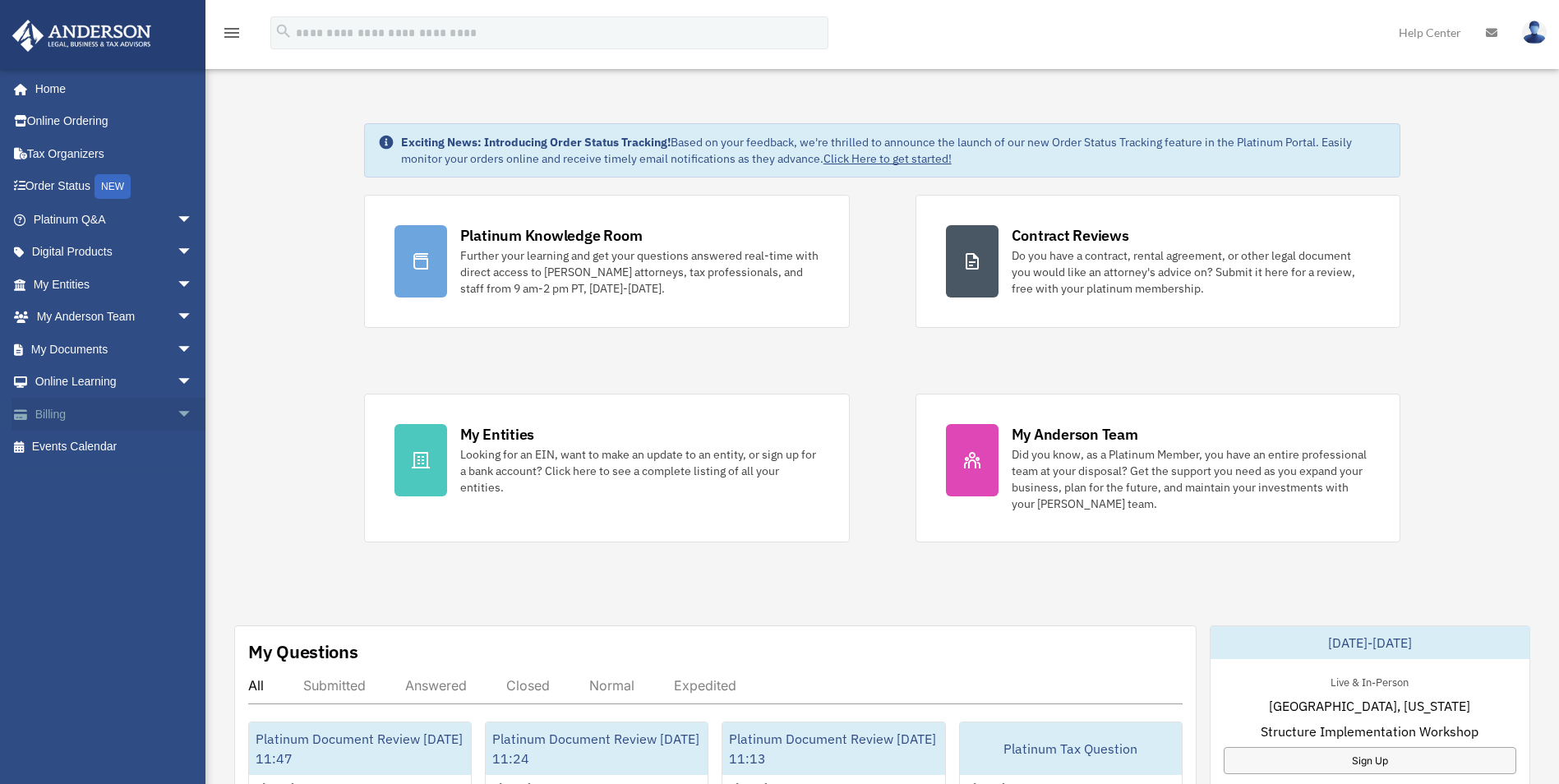
click at [177, 413] on span "arrow_drop_down" at bounding box center [193, 415] width 33 height 34
click at [111, 444] on link "$ Open Invoices" at bounding box center [120, 448] width 195 height 34
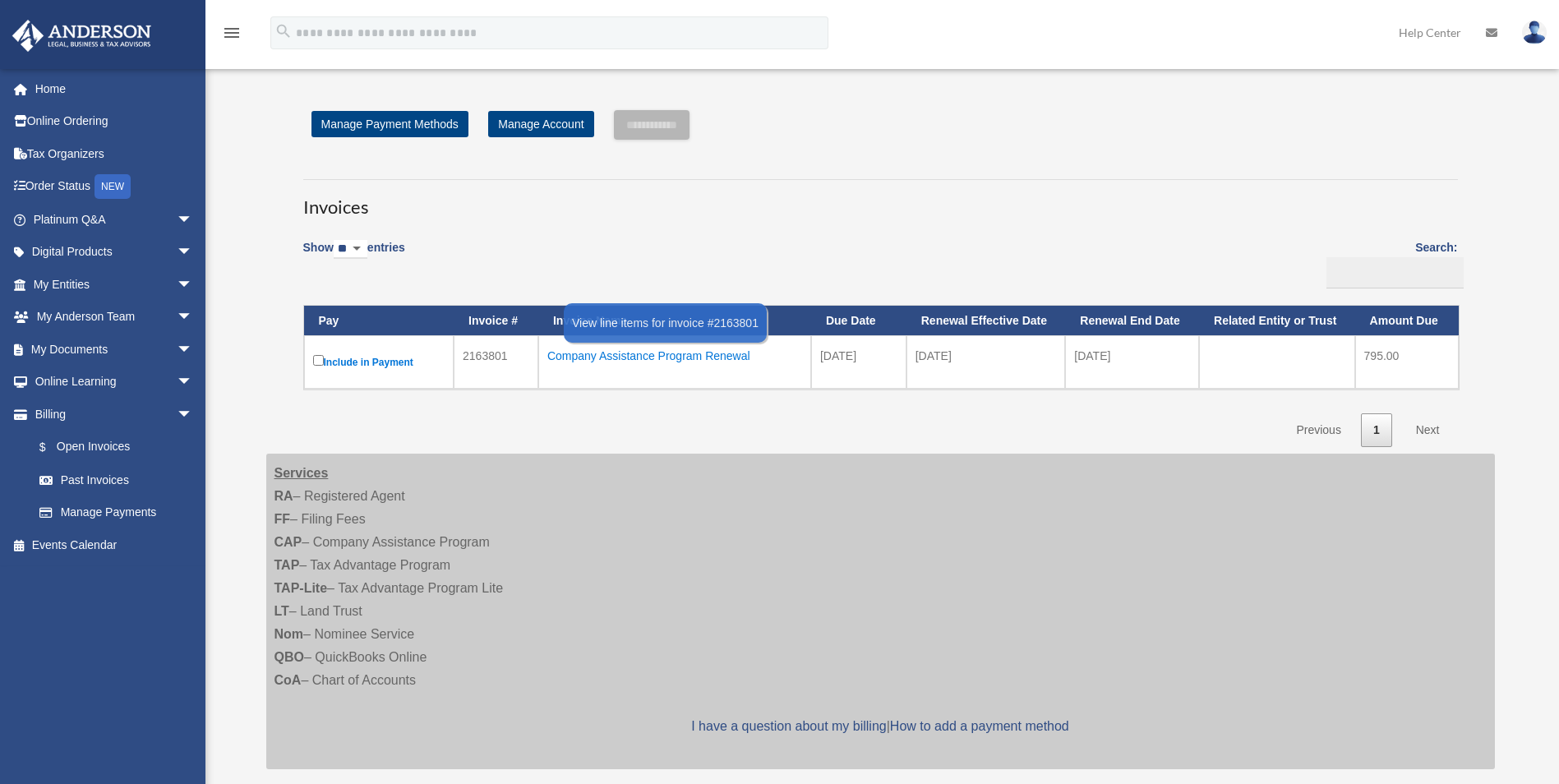
click at [661, 355] on div "Company Assistance Program Renewal" at bounding box center [674, 356] width 255 height 23
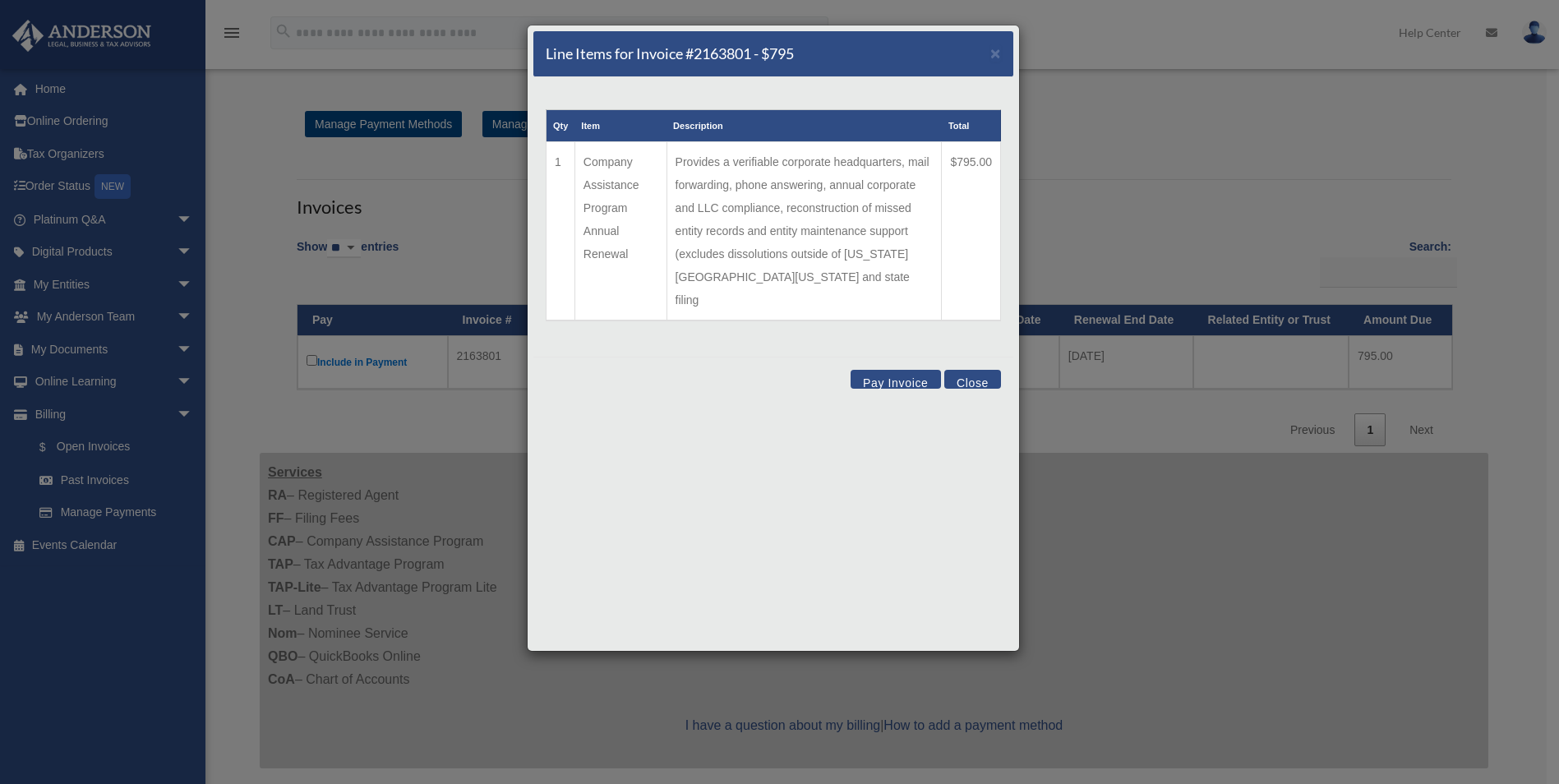
click at [610, 131] on th "Item" at bounding box center [621, 126] width 92 height 32
drag, startPoint x: 653, startPoint y: 255, endPoint x: 565, endPoint y: 183, distance: 113.7
click at [565, 183] on tr "1 Company Assistance Program Annual Renewal Provides a verifiable corporate hea…" at bounding box center [774, 232] width 455 height 179
click at [671, 475] on div "Line Items for Invoice #2163801 - $795 × Qty Item Description Total 1 Company A…" at bounding box center [773, 338] width 493 height 627
drag, startPoint x: 634, startPoint y: 250, endPoint x: 587, endPoint y: 165, distance: 97.1
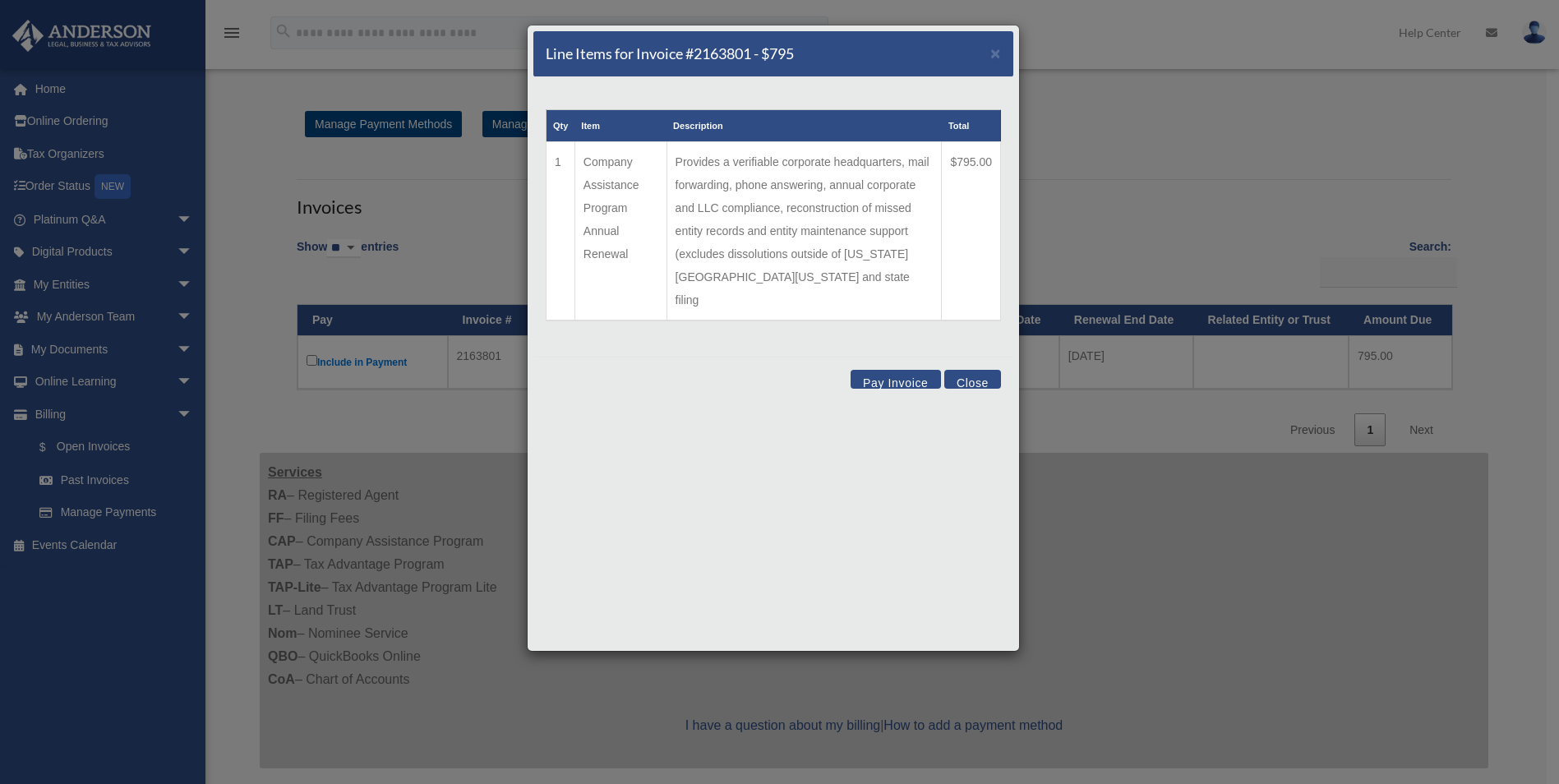
click at [587, 165] on td "Company Assistance Program Annual Renewal" at bounding box center [621, 232] width 92 height 179
click at [656, 262] on td "Company Assistance Program Annual Renewal" at bounding box center [621, 232] width 92 height 179
drag, startPoint x: 656, startPoint y: 262, endPoint x: 580, endPoint y: 160, distance: 127.2
click at [580, 160] on td "Company Assistance Program Annual Renewal" at bounding box center [621, 232] width 92 height 179
click at [976, 369] on button "Close" at bounding box center [972, 379] width 57 height 19
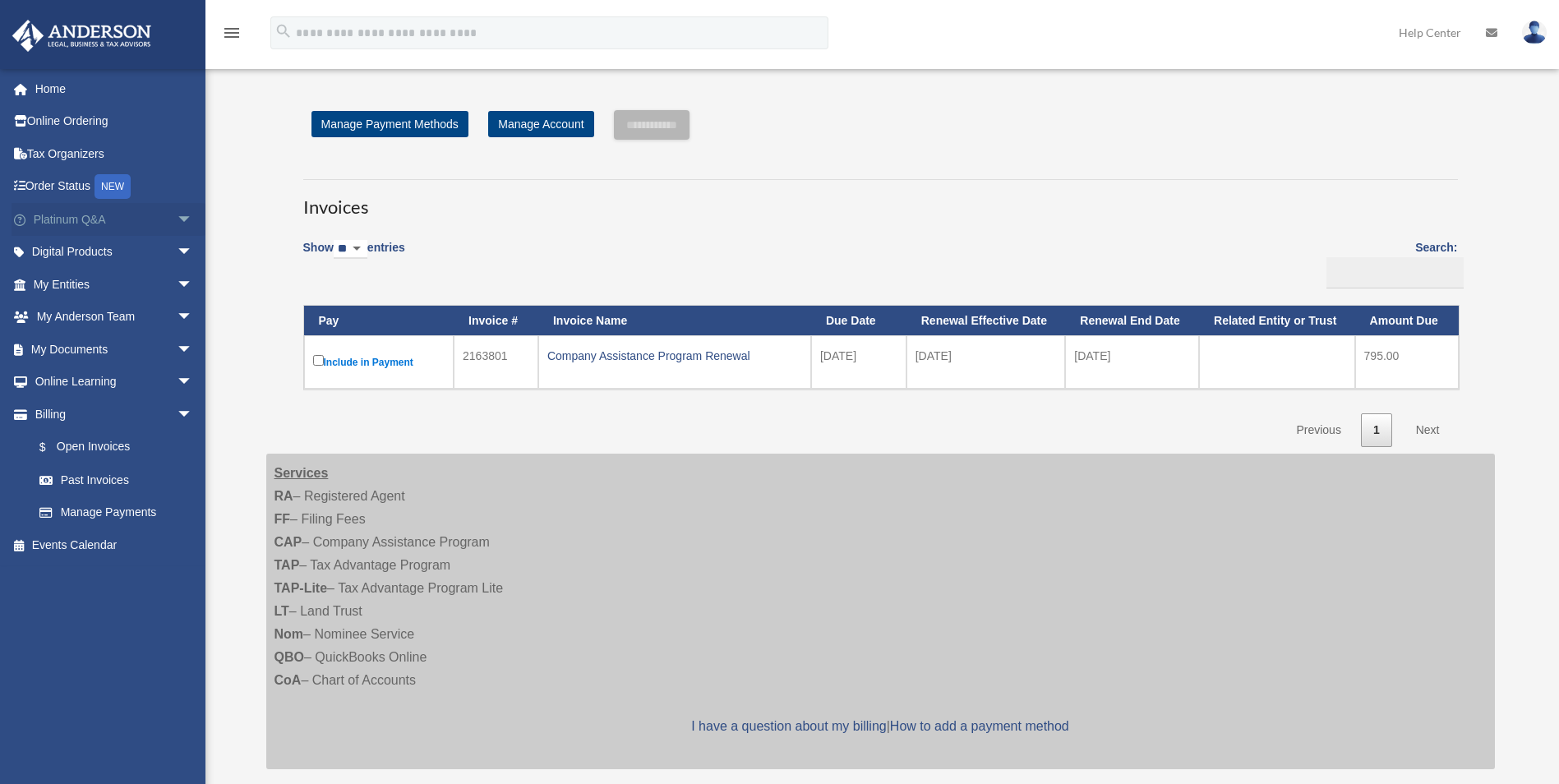
click at [177, 215] on span "arrow_drop_down" at bounding box center [193, 220] width 33 height 34
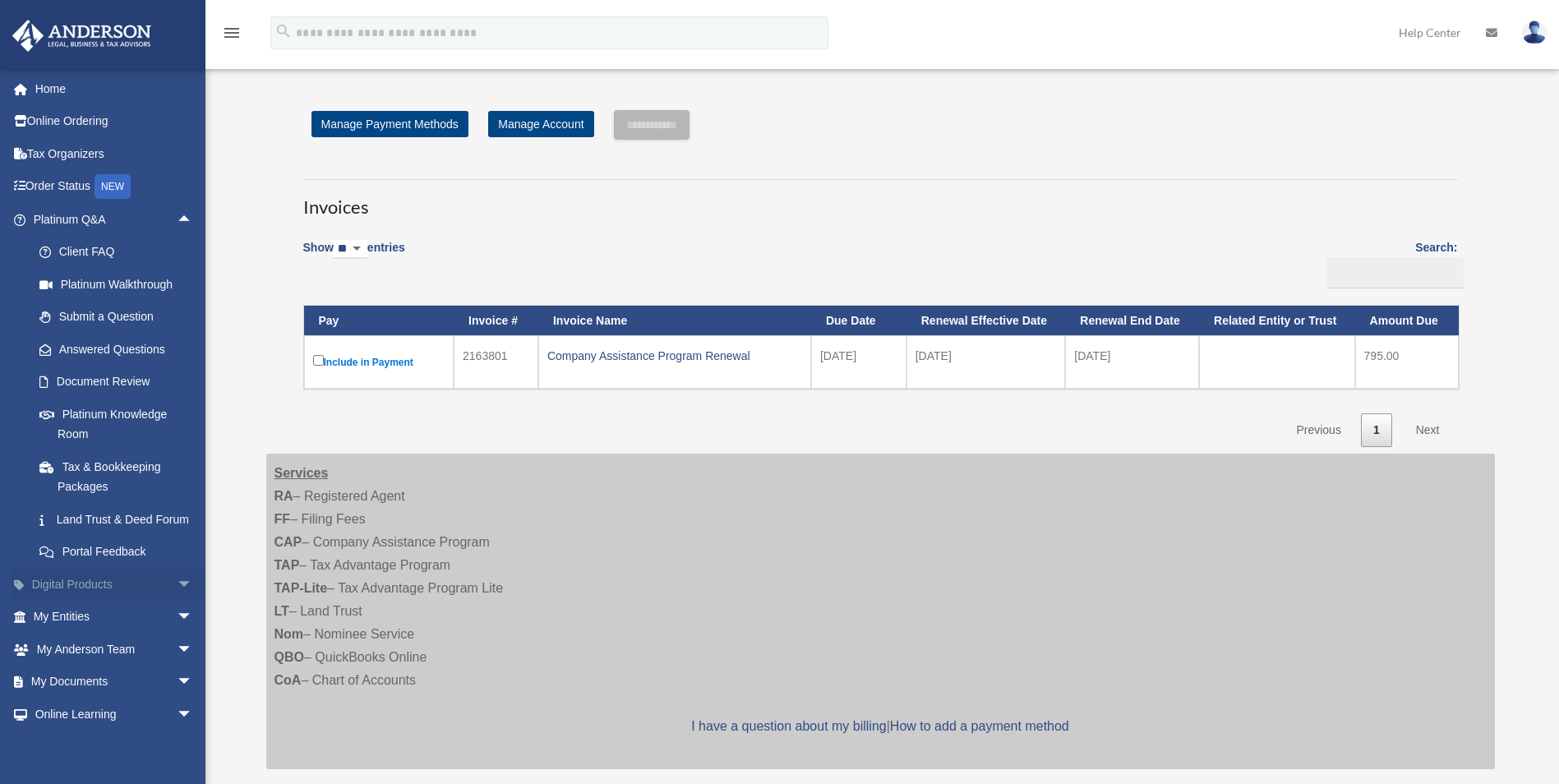
click at [177, 602] on span "arrow_drop_down" at bounding box center [193, 585] width 33 height 34
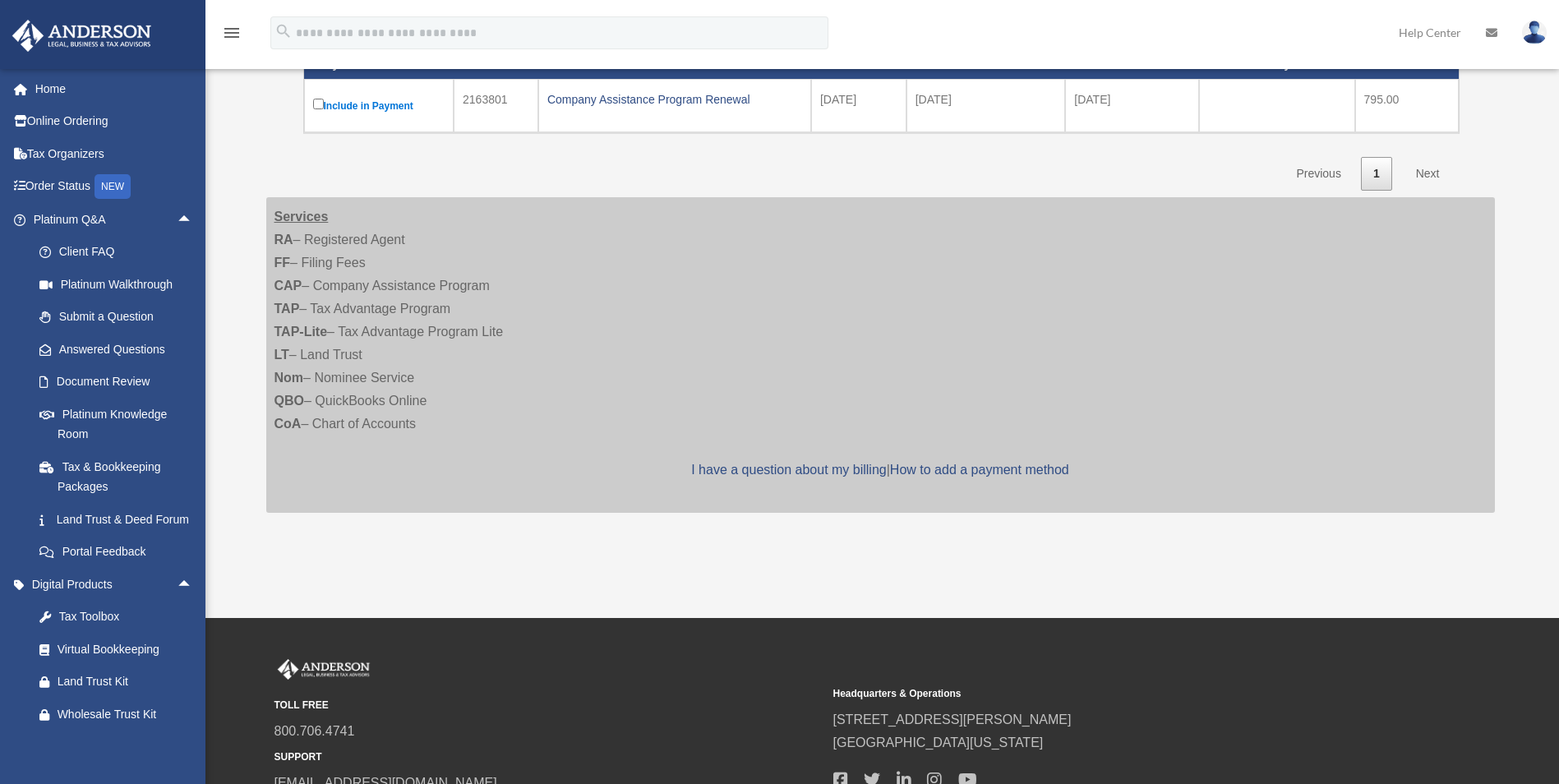
scroll to position [267, 0]
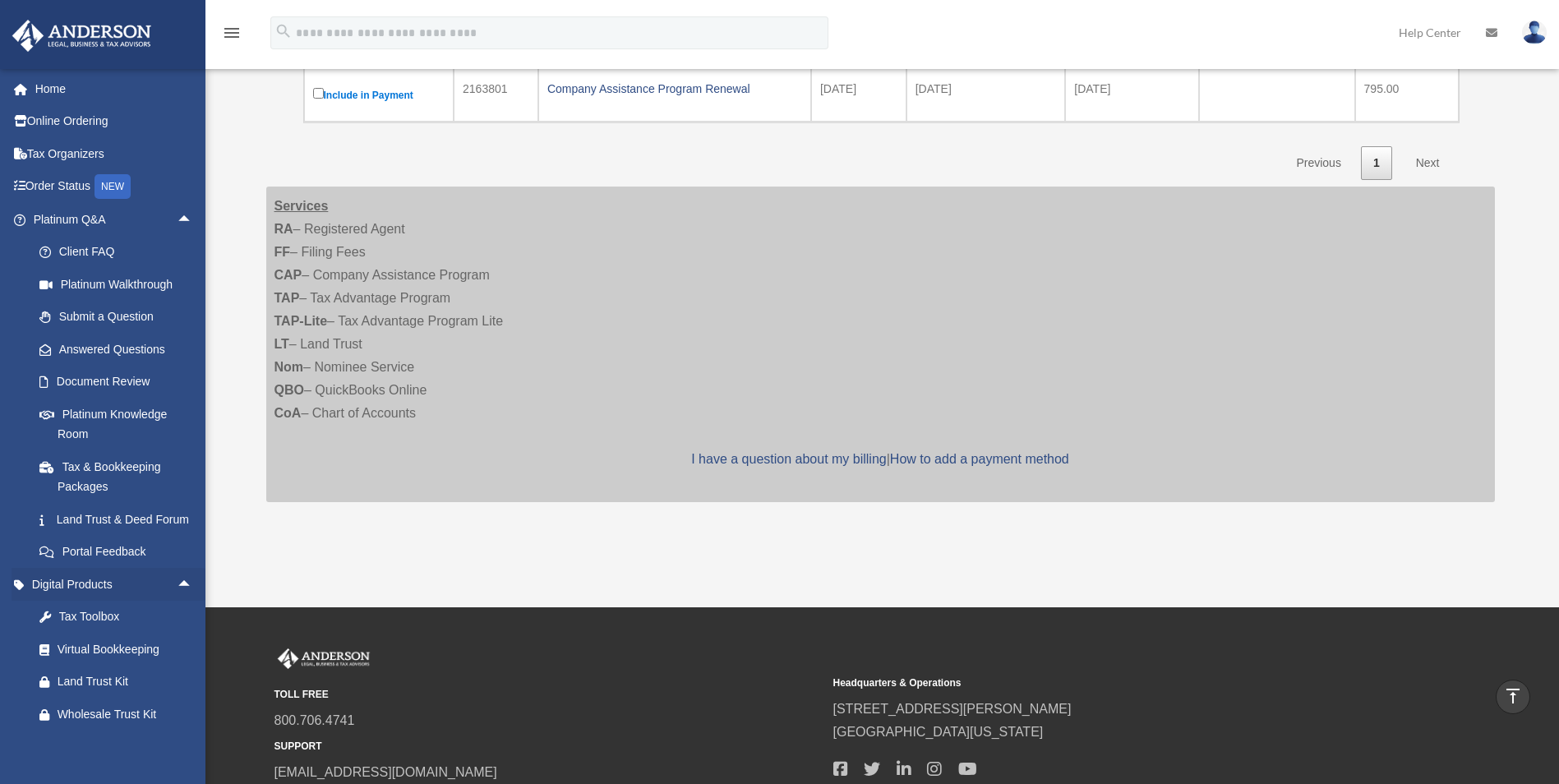
click at [203, 615] on li "Digital Products arrow_drop_up Tax Toolbox Virtual Bookkeeping Land Trust Kit W…" at bounding box center [109, 649] width 218 height 163
click at [49, 87] on link "Home" at bounding box center [115, 89] width 206 height 33
